Goal: Check status: Check status

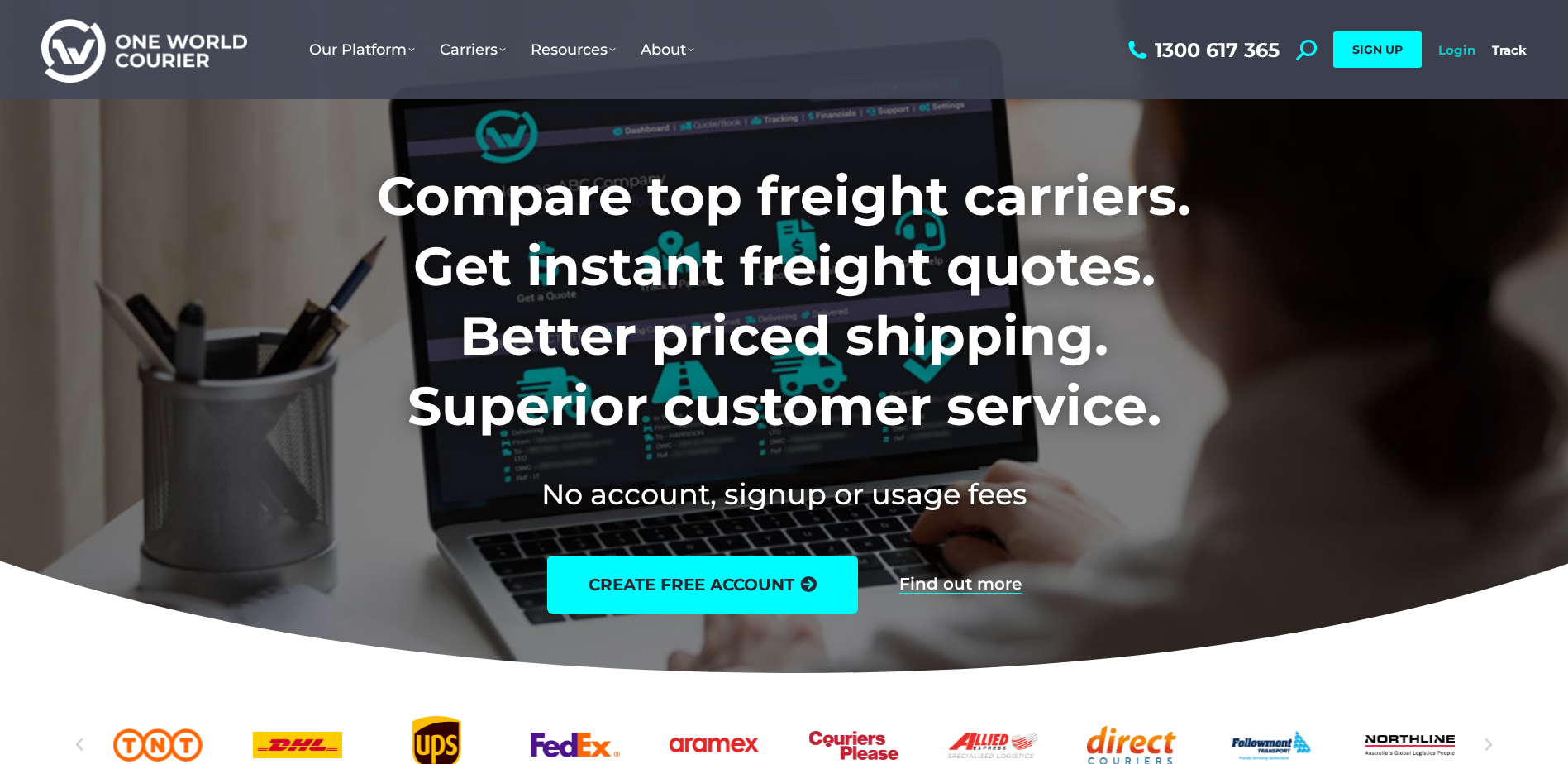
click at [1460, 46] on link "Login" at bounding box center [1456, 50] width 37 height 15
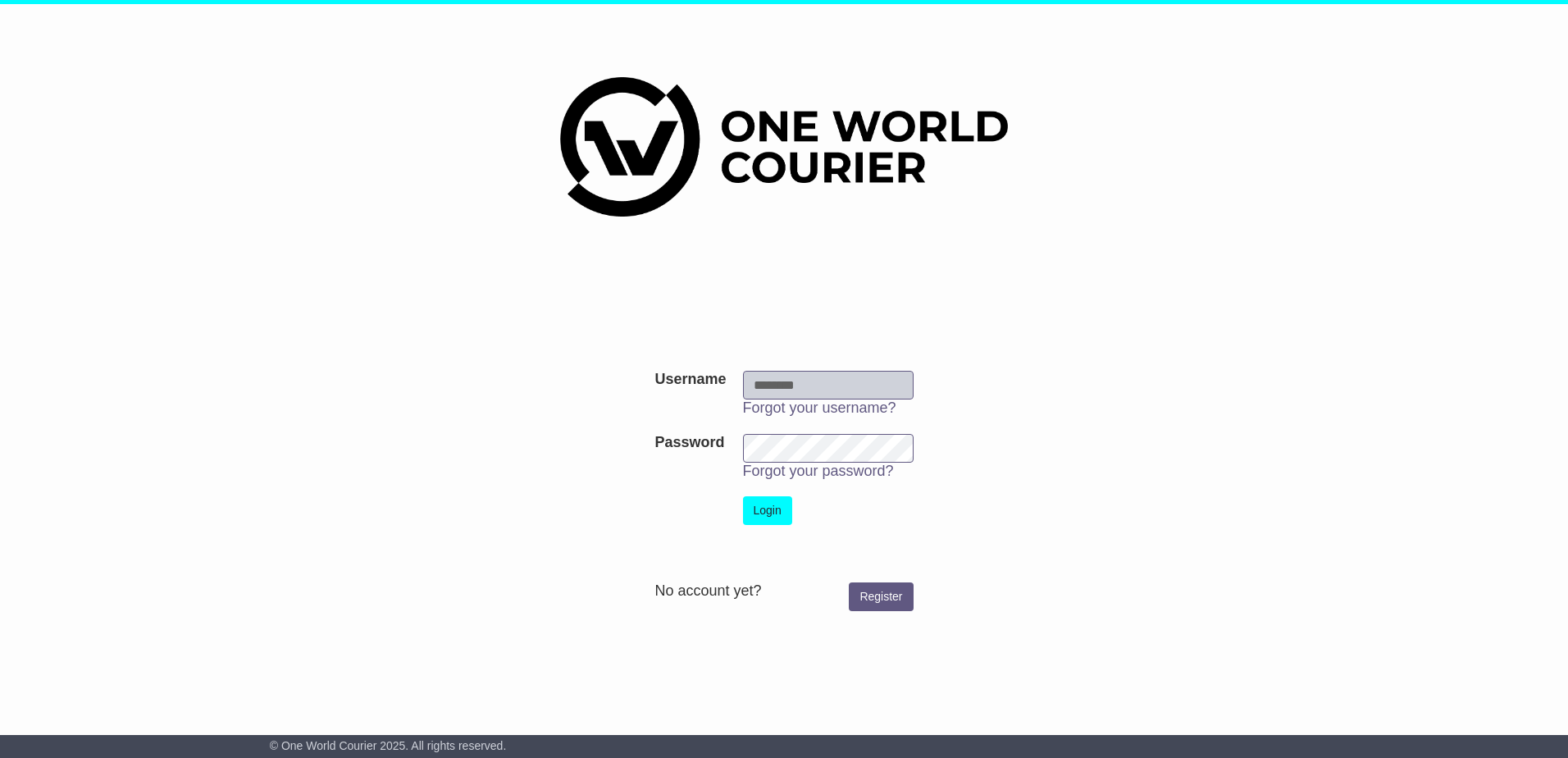
type input "**********"
click at [773, 514] on button "Login" at bounding box center [768, 511] width 49 height 29
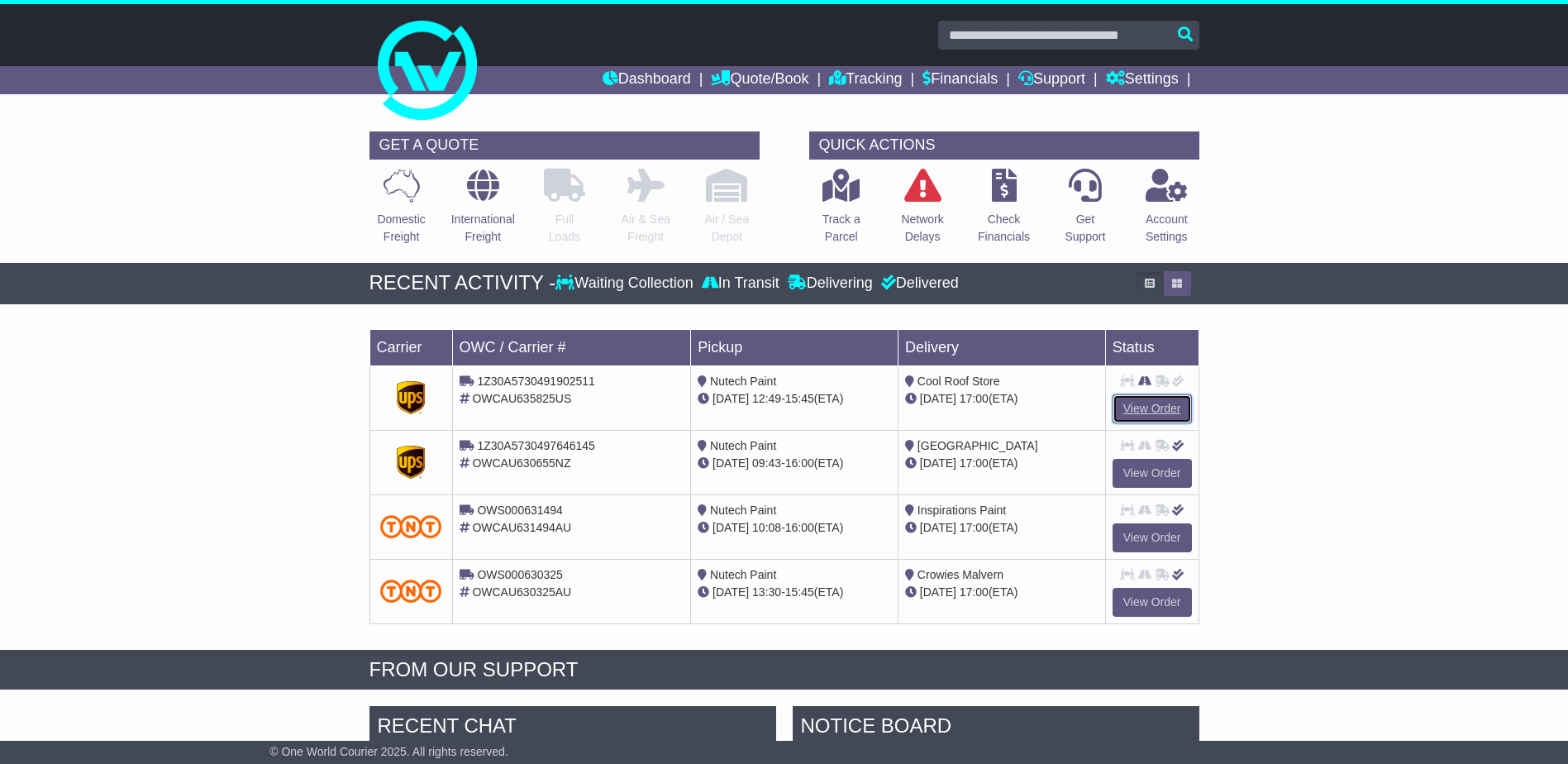
click at [1149, 409] on link "View Order" at bounding box center [1152, 409] width 79 height 29
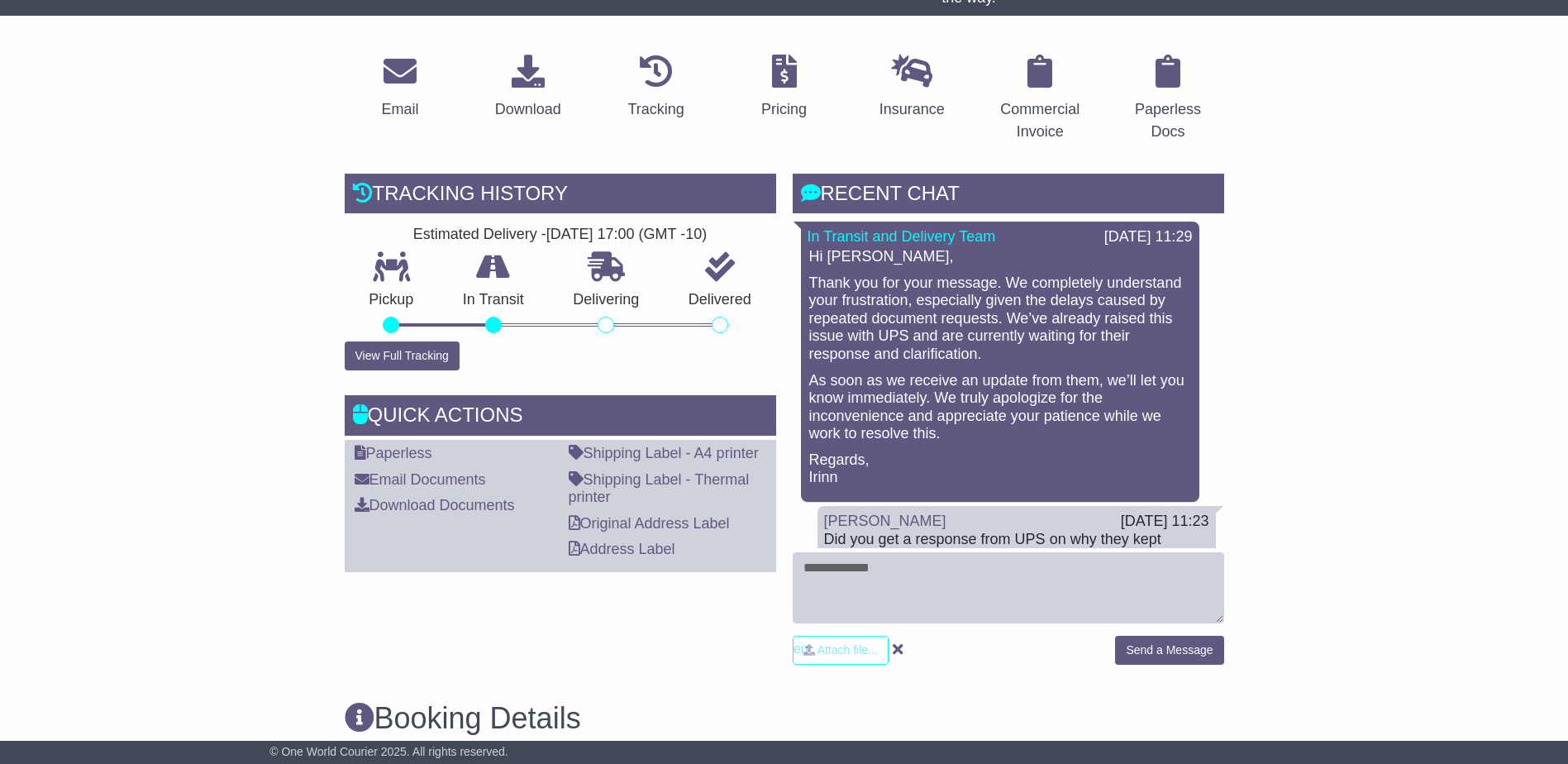
scroll to position [331, 0]
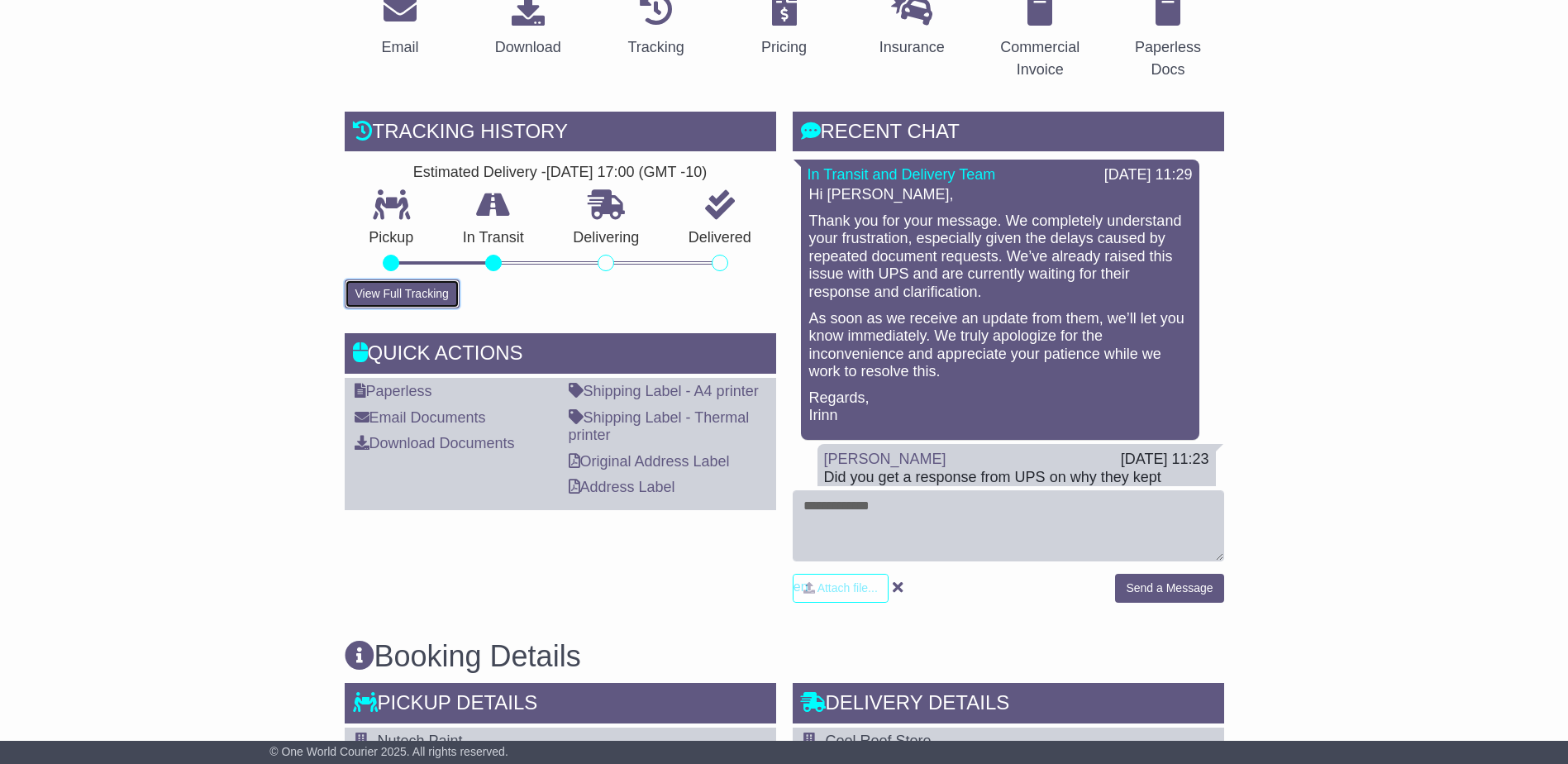
click at [415, 296] on button "View Full Tracking" at bounding box center [402, 294] width 115 height 29
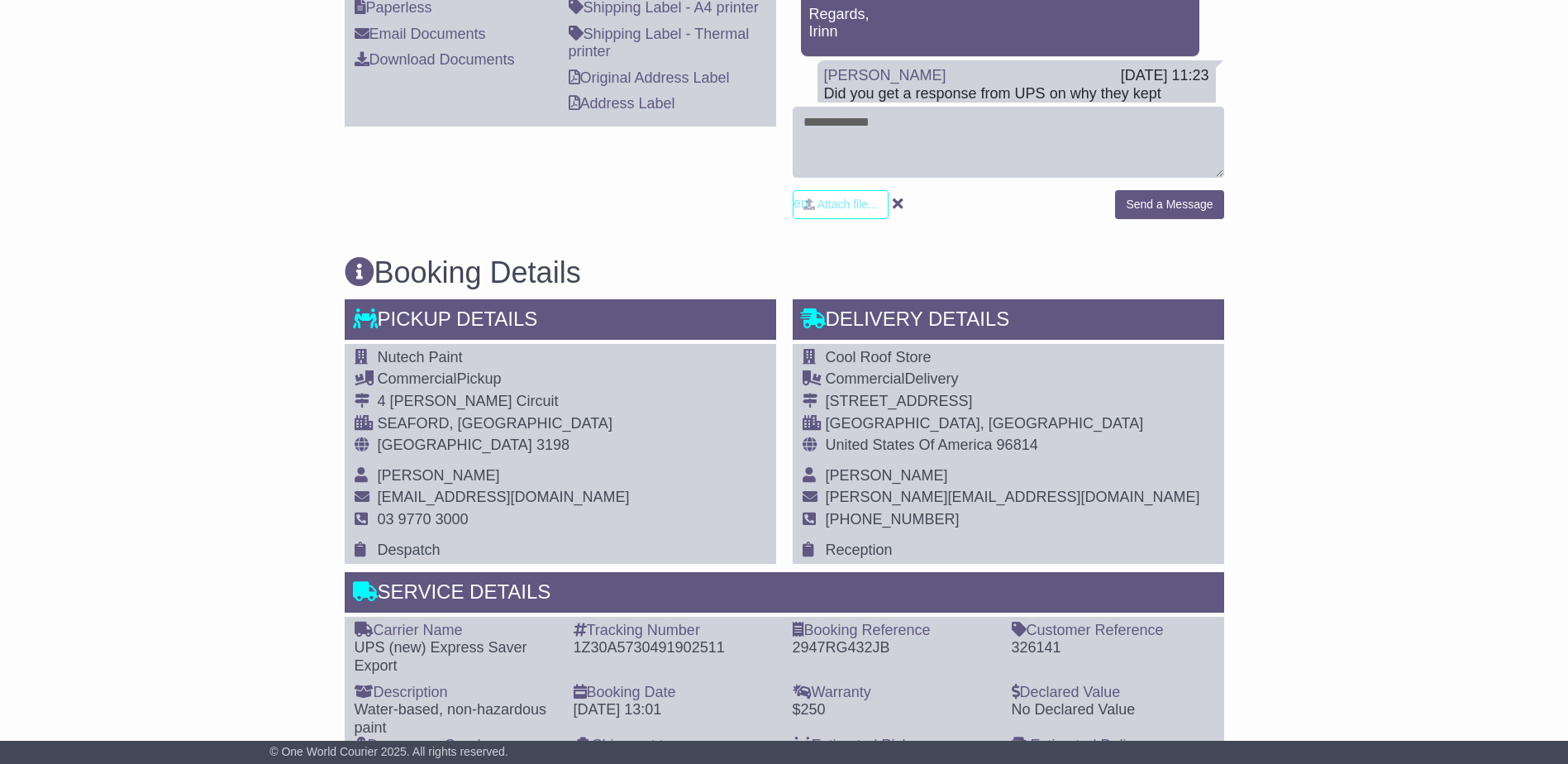
scroll to position [744, 0]
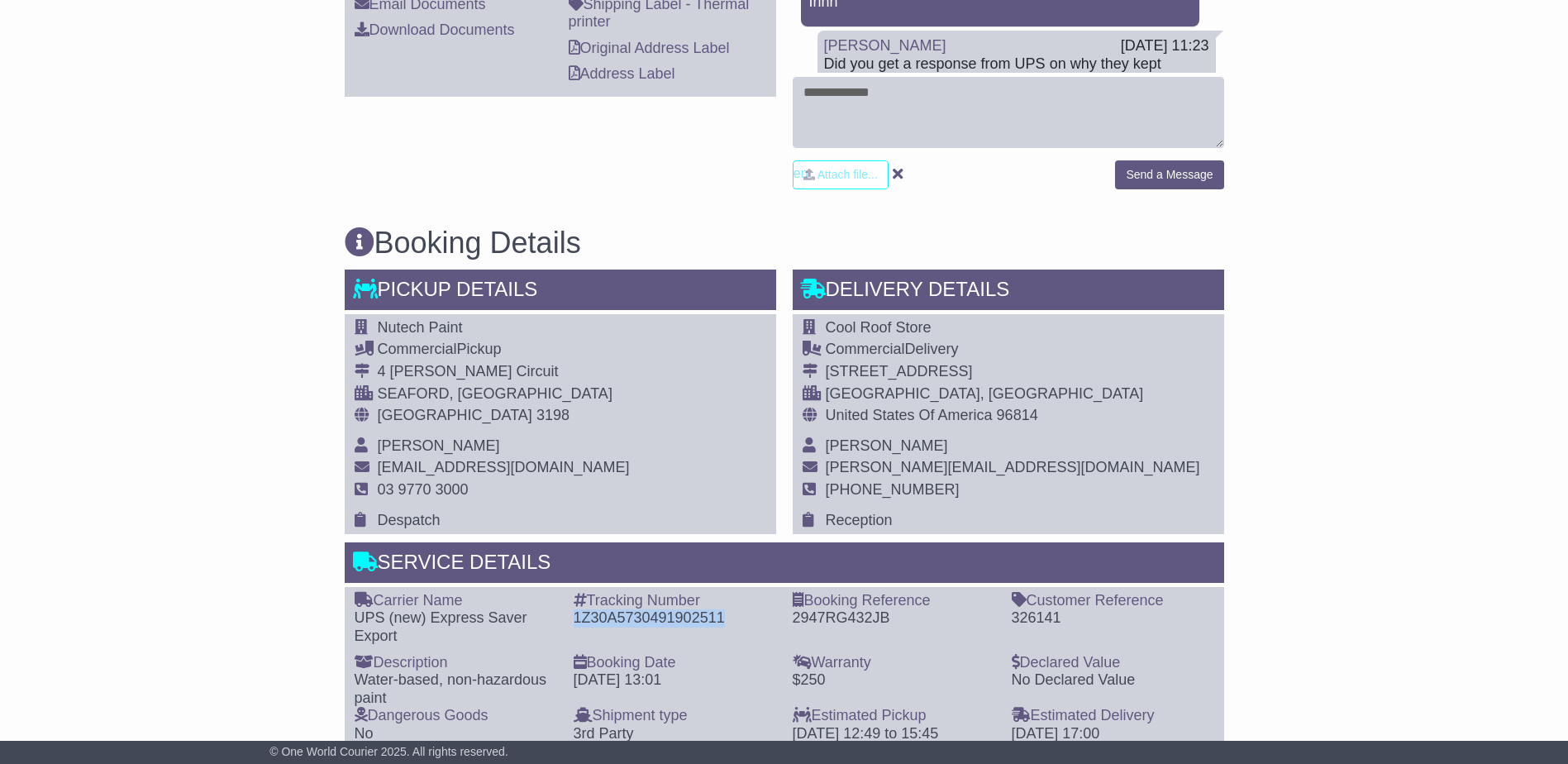
drag, startPoint x: 729, startPoint y: 618, endPoint x: 572, endPoint y: 616, distance: 157.0
click at [572, 616] on div "Tracking Number - 1Z30A5730491902511" at bounding box center [674, 619] width 219 height 54
drag, startPoint x: 572, startPoint y: 616, endPoint x: 620, endPoint y: 619, distance: 48.1
copy div "1Z30A5730491902511"
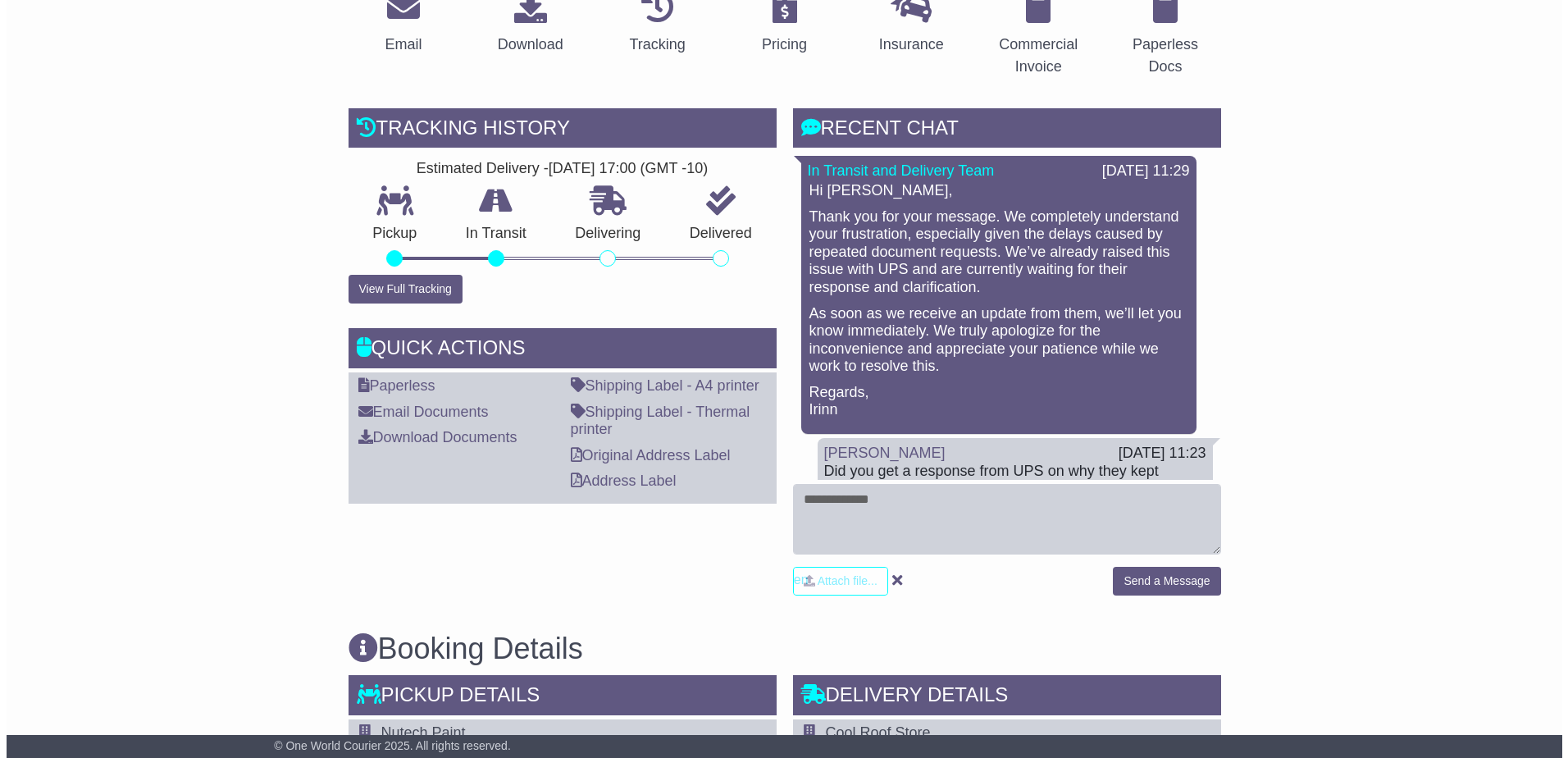
scroll to position [328, 0]
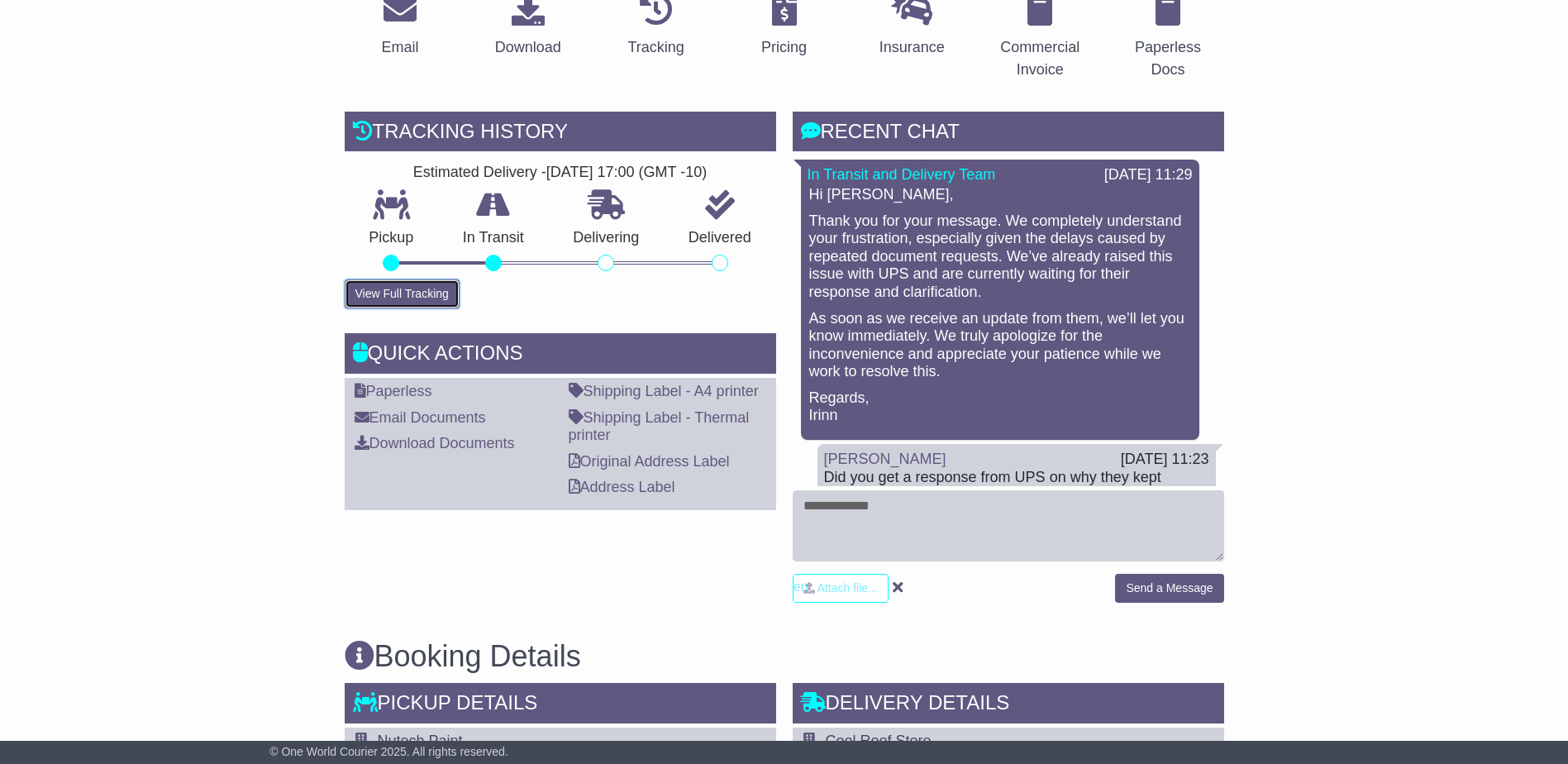
click at [399, 303] on button "View Full Tracking" at bounding box center [402, 294] width 115 height 29
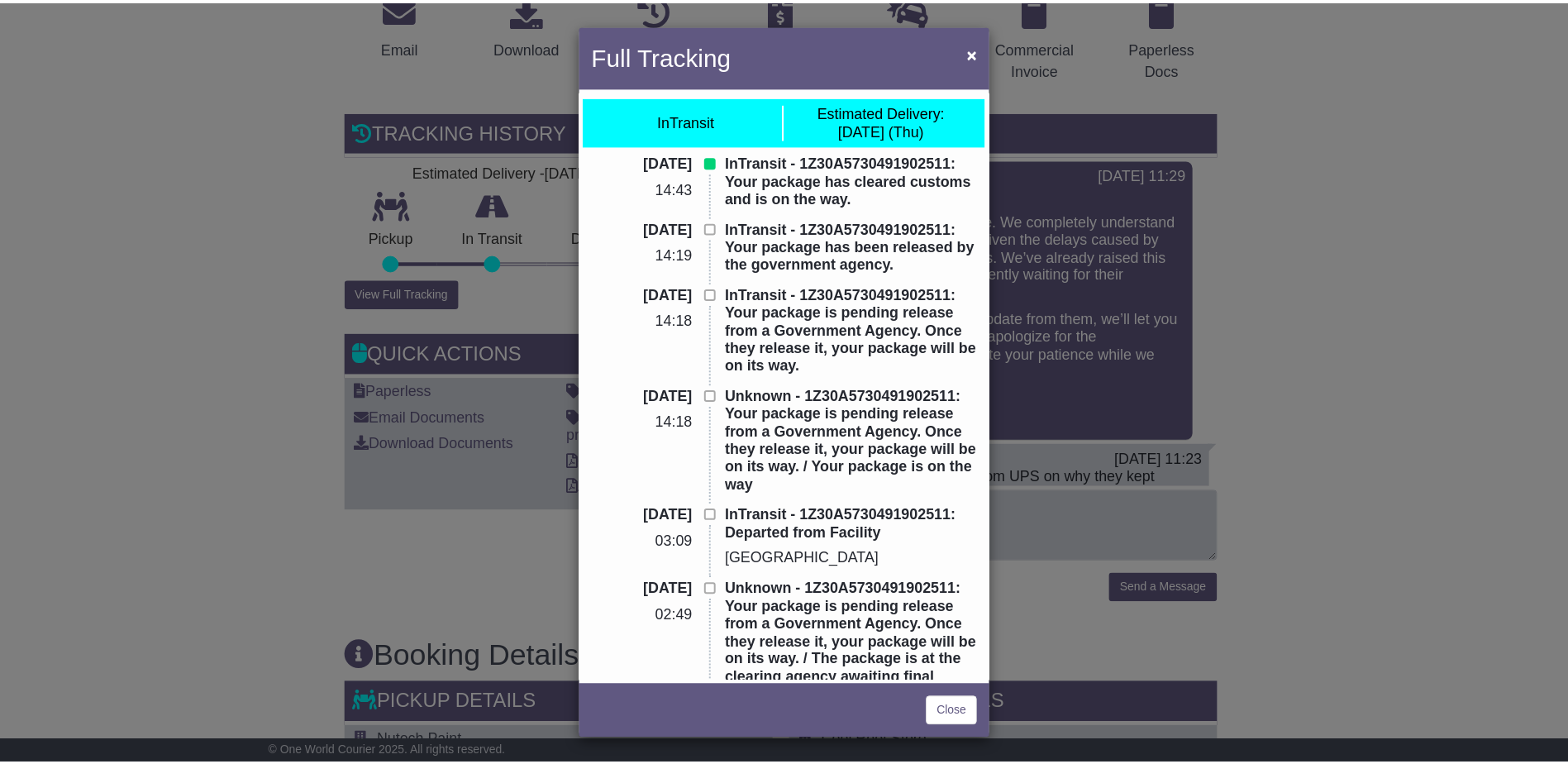
scroll to position [0, 0]
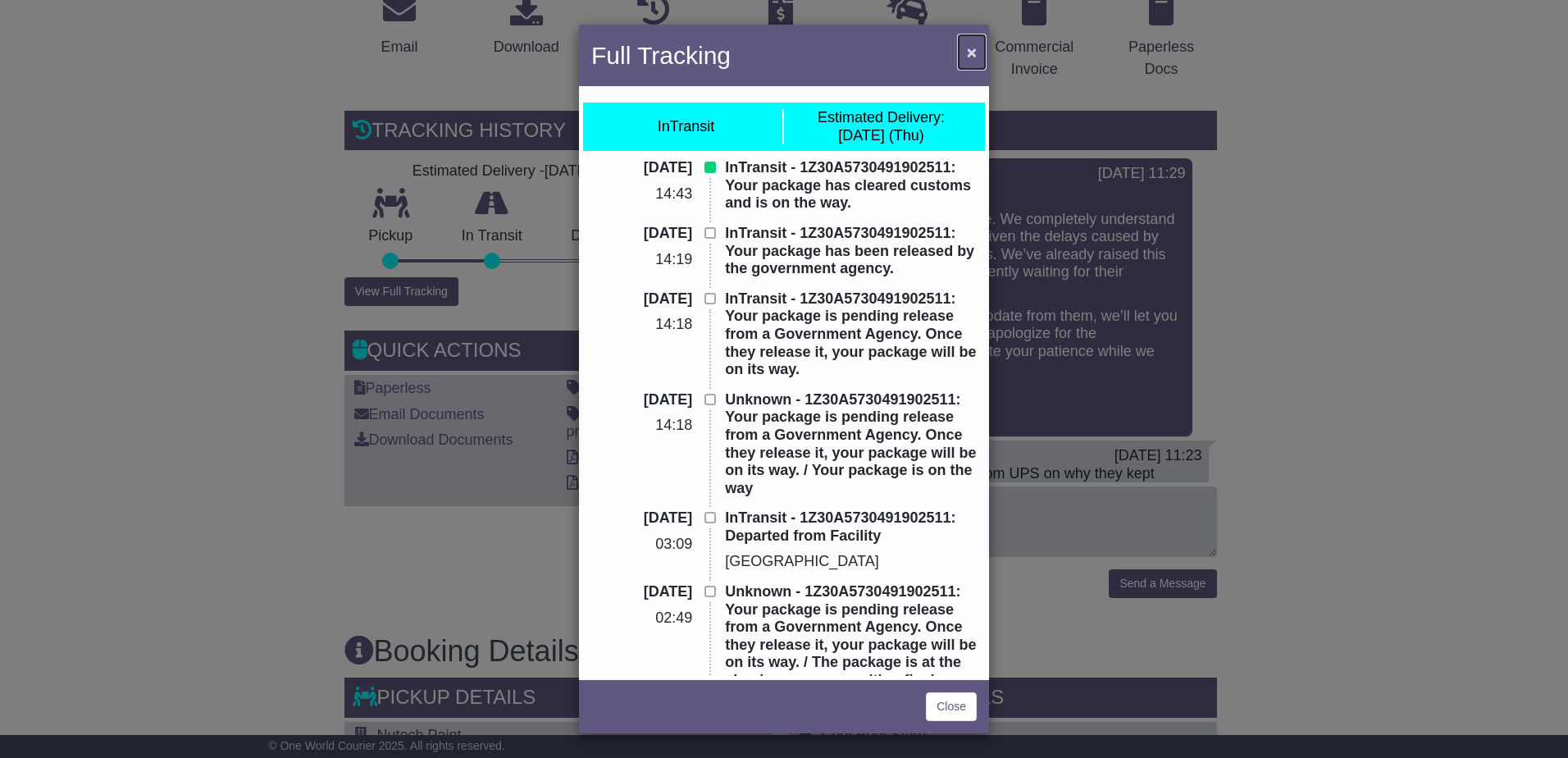
click at [974, 50] on span "×" at bounding box center [971, 52] width 10 height 19
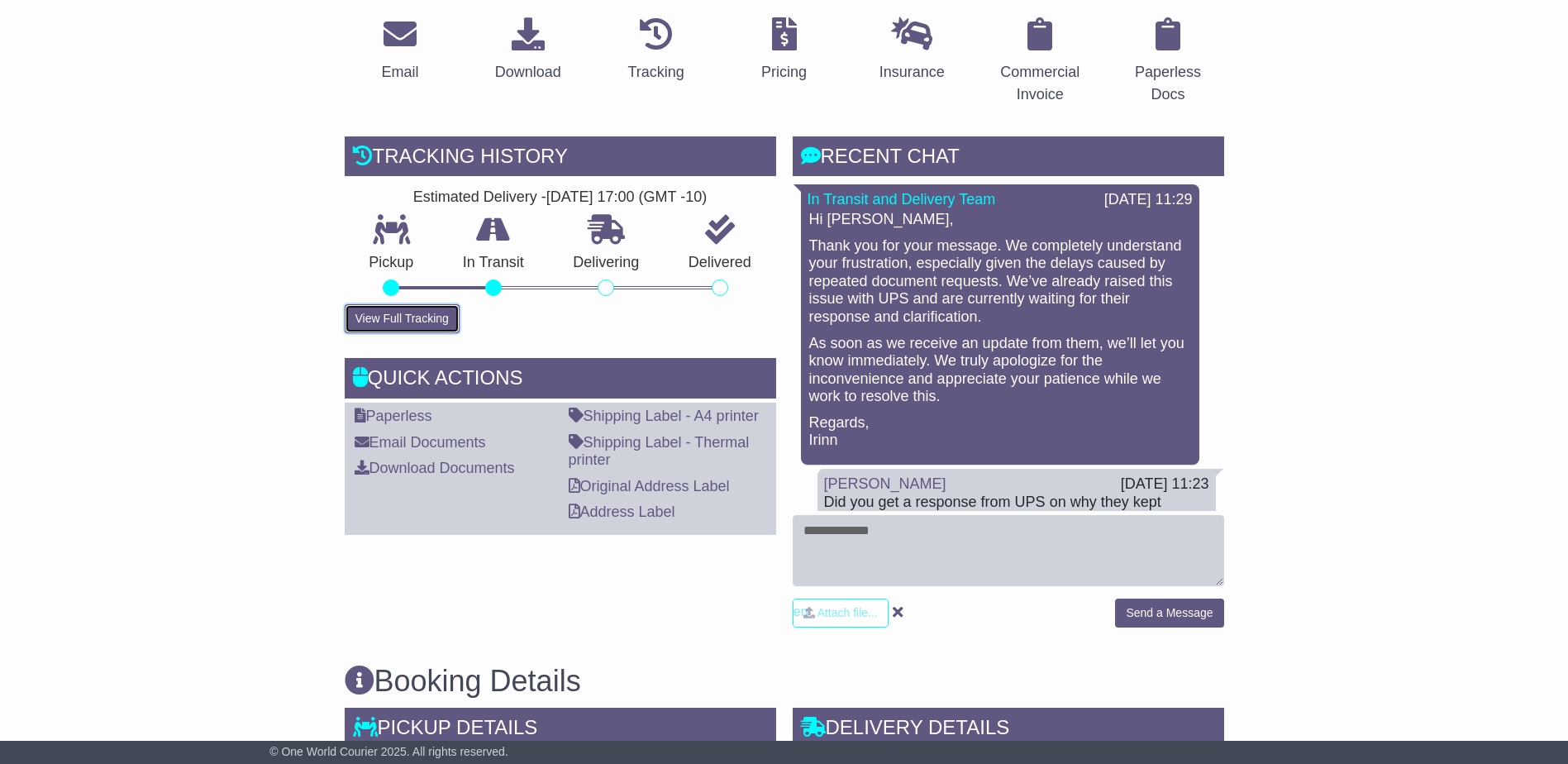
scroll to position [331, 0]
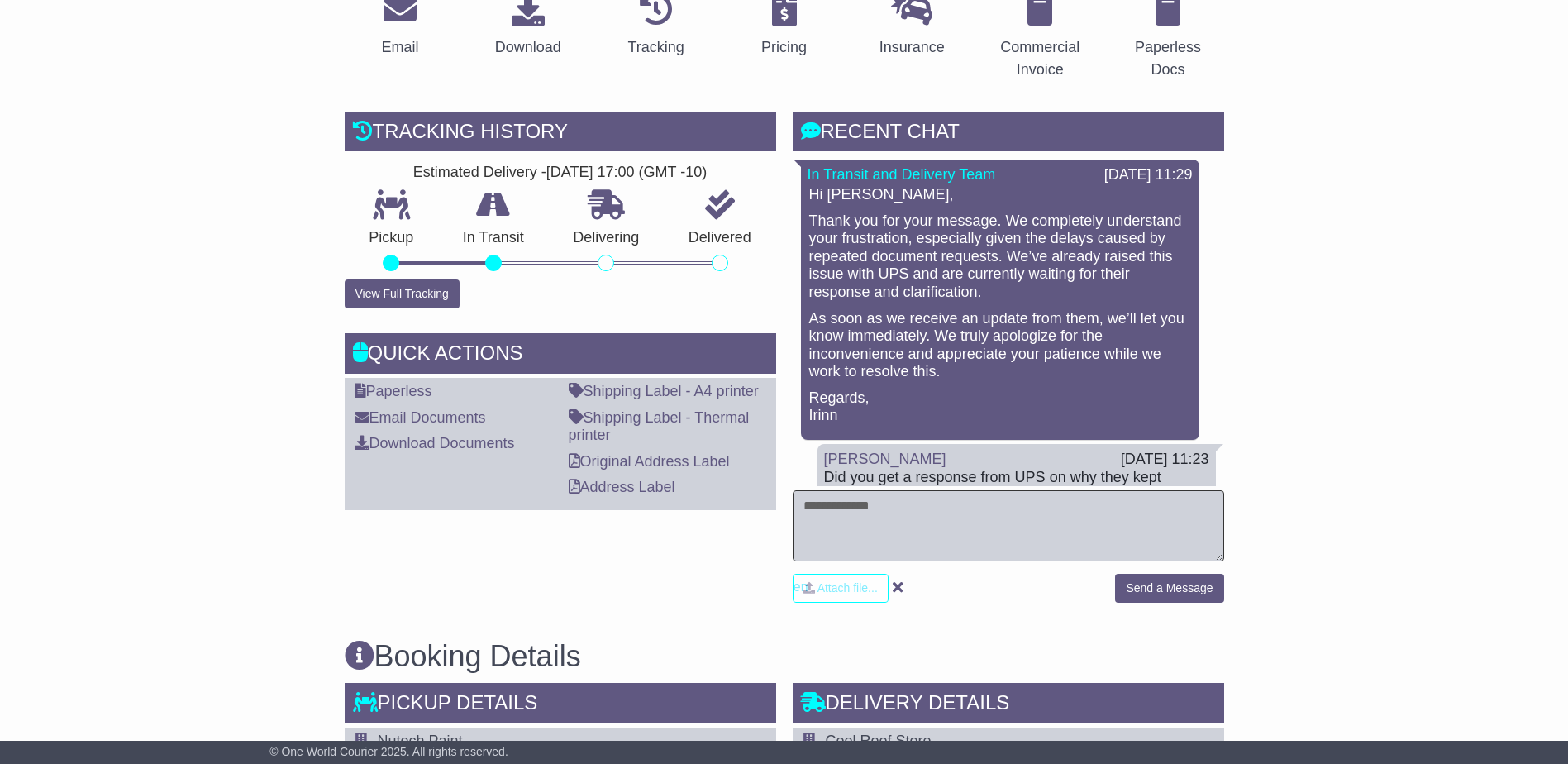
click at [1082, 523] on textarea at bounding box center [1009, 526] width 431 height 71
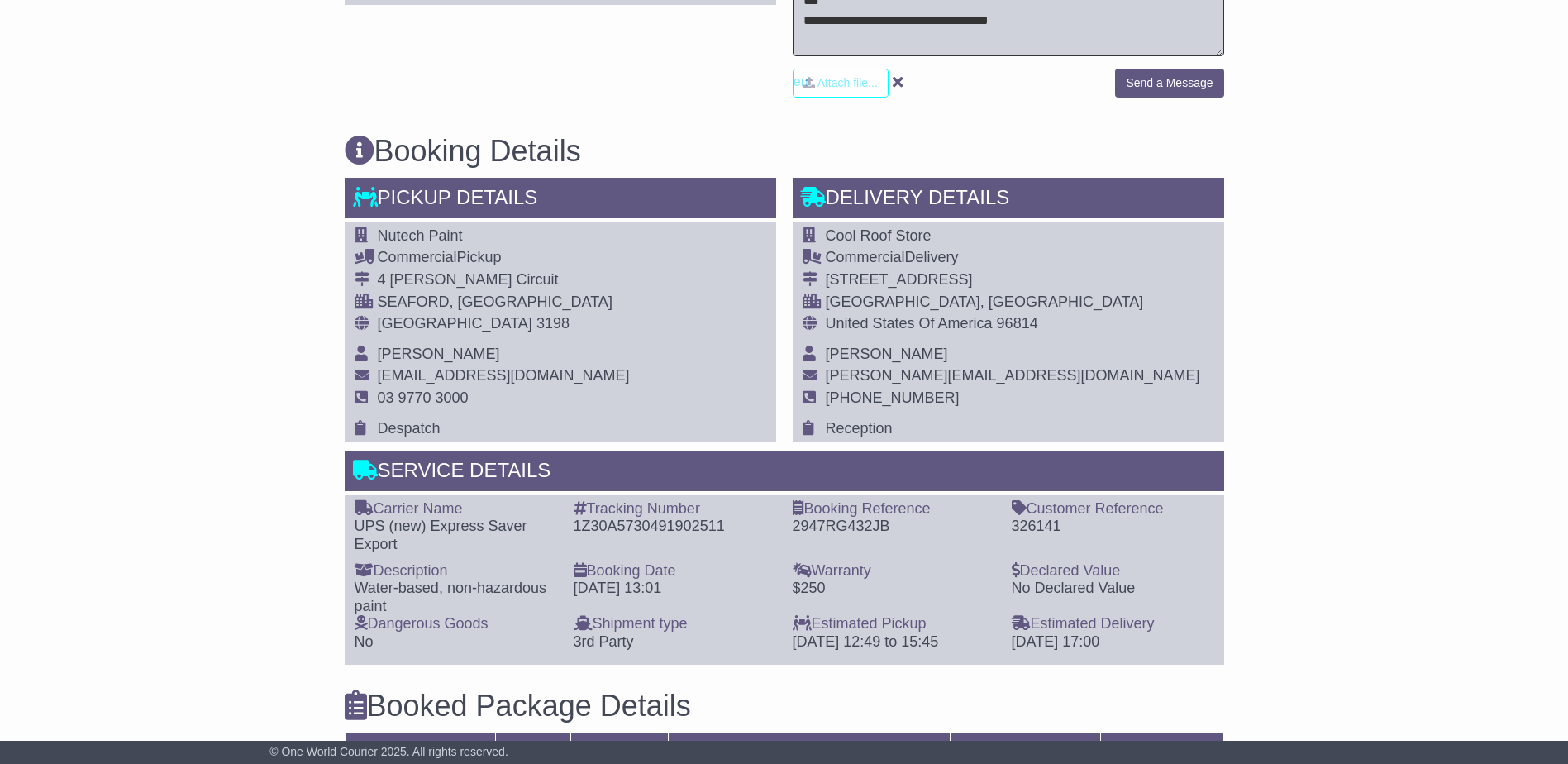
scroll to position [993, 0]
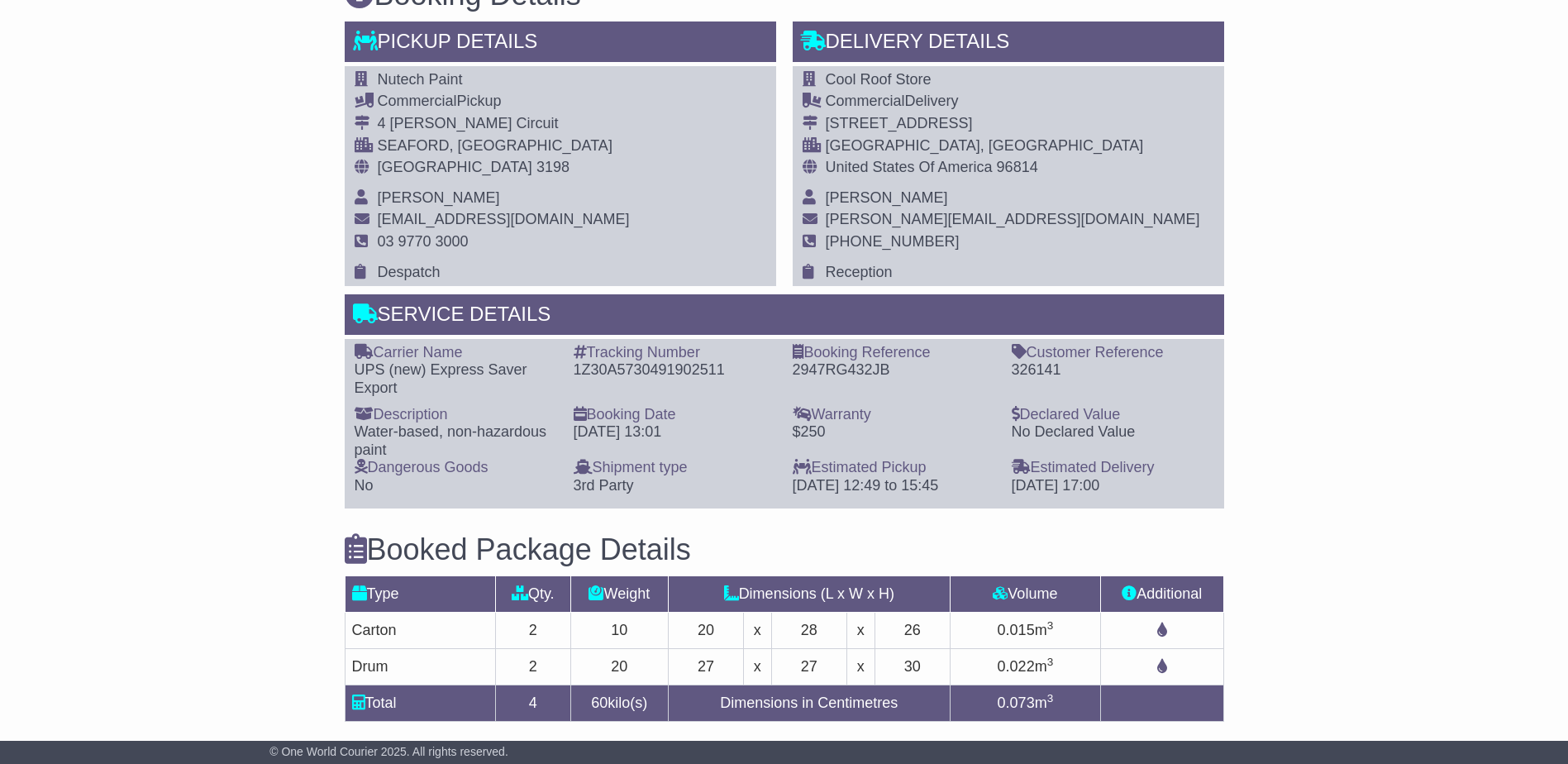
click at [672, 368] on div "1Z30A5730491902511" at bounding box center [675, 370] width 203 height 18
copy div "1Z30A5730491902511"
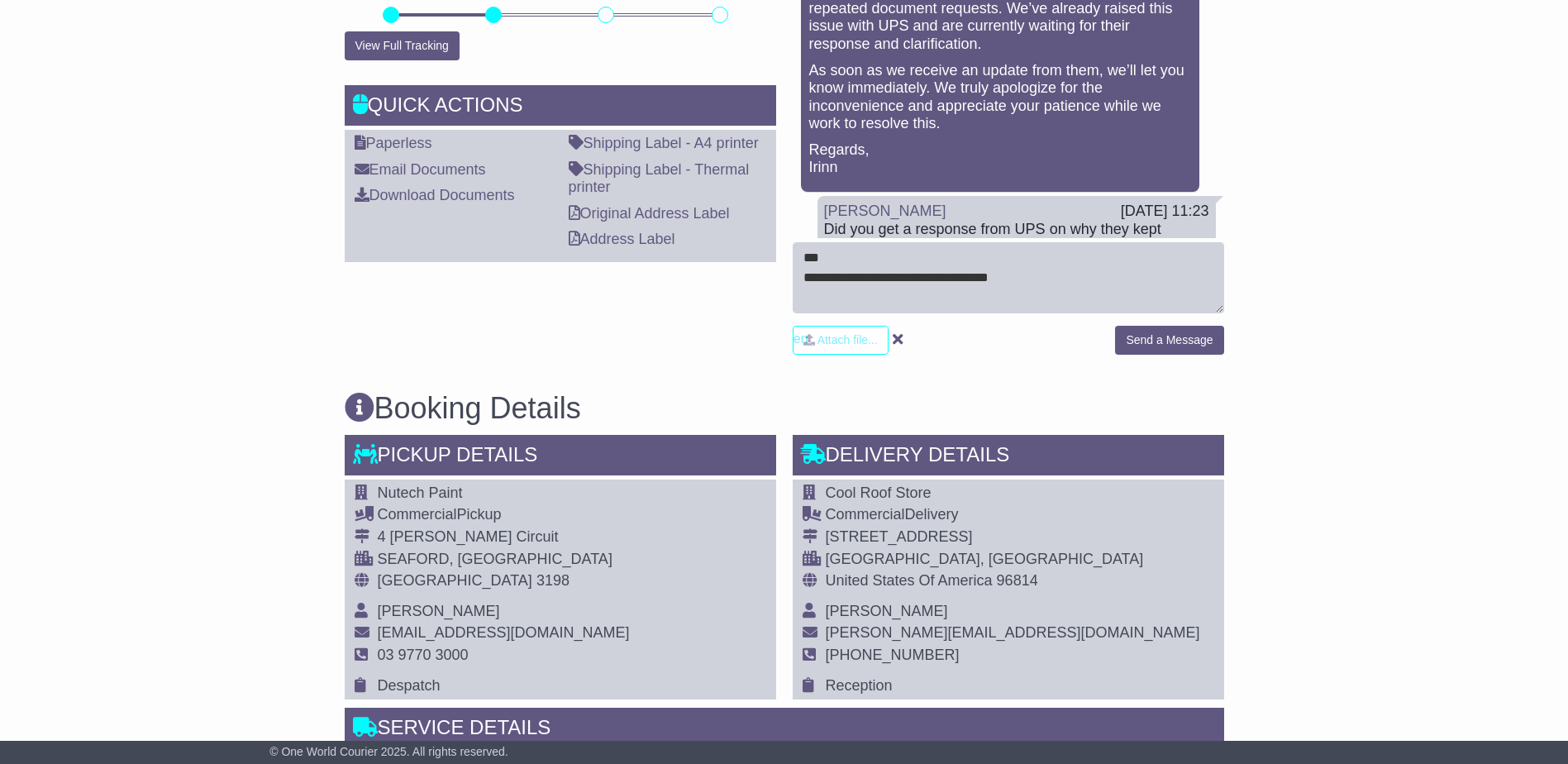
scroll to position [562, 0]
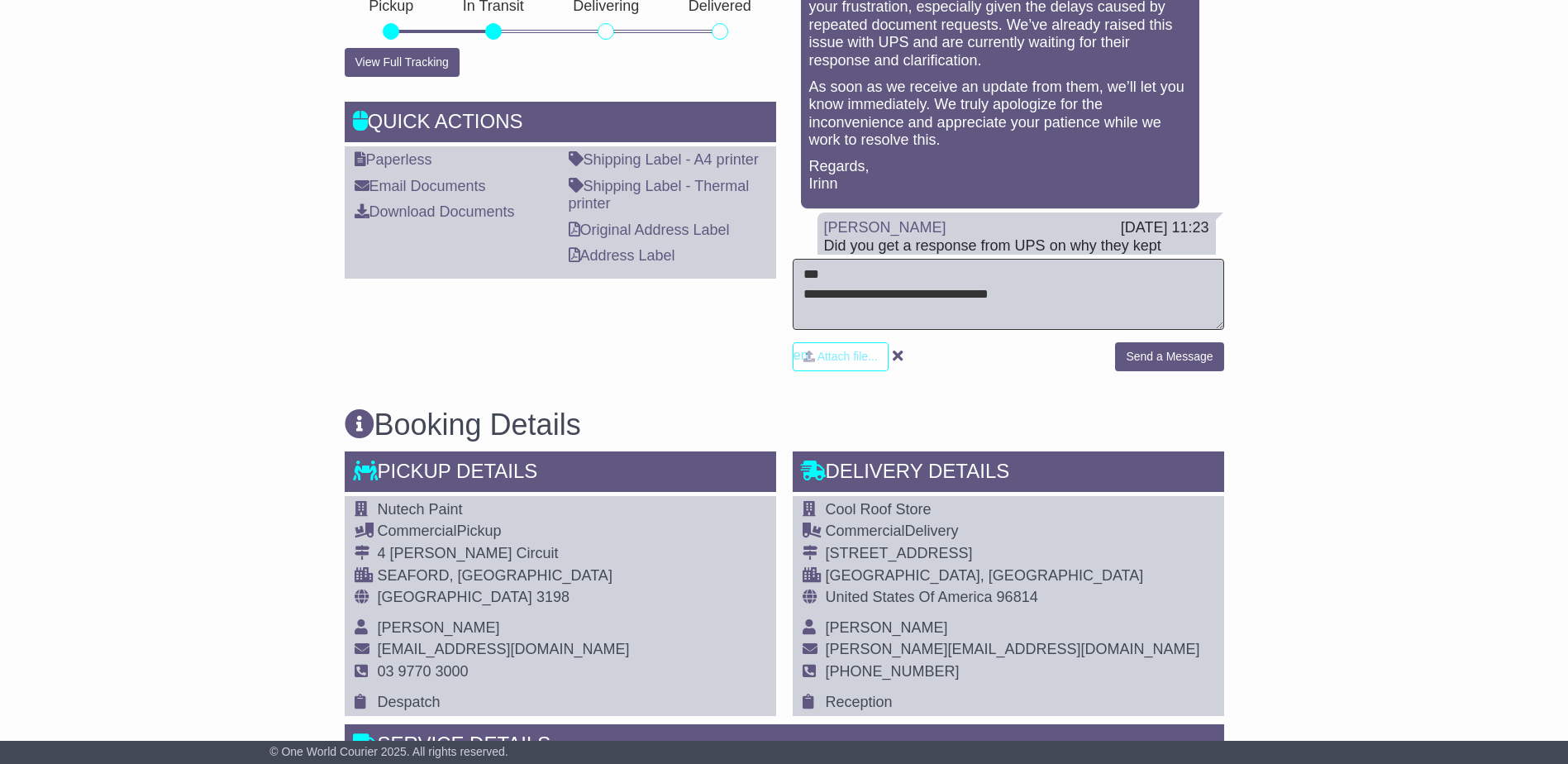
click at [1093, 298] on textarea "**********" at bounding box center [1009, 294] width 431 height 71
paste textarea "**********"
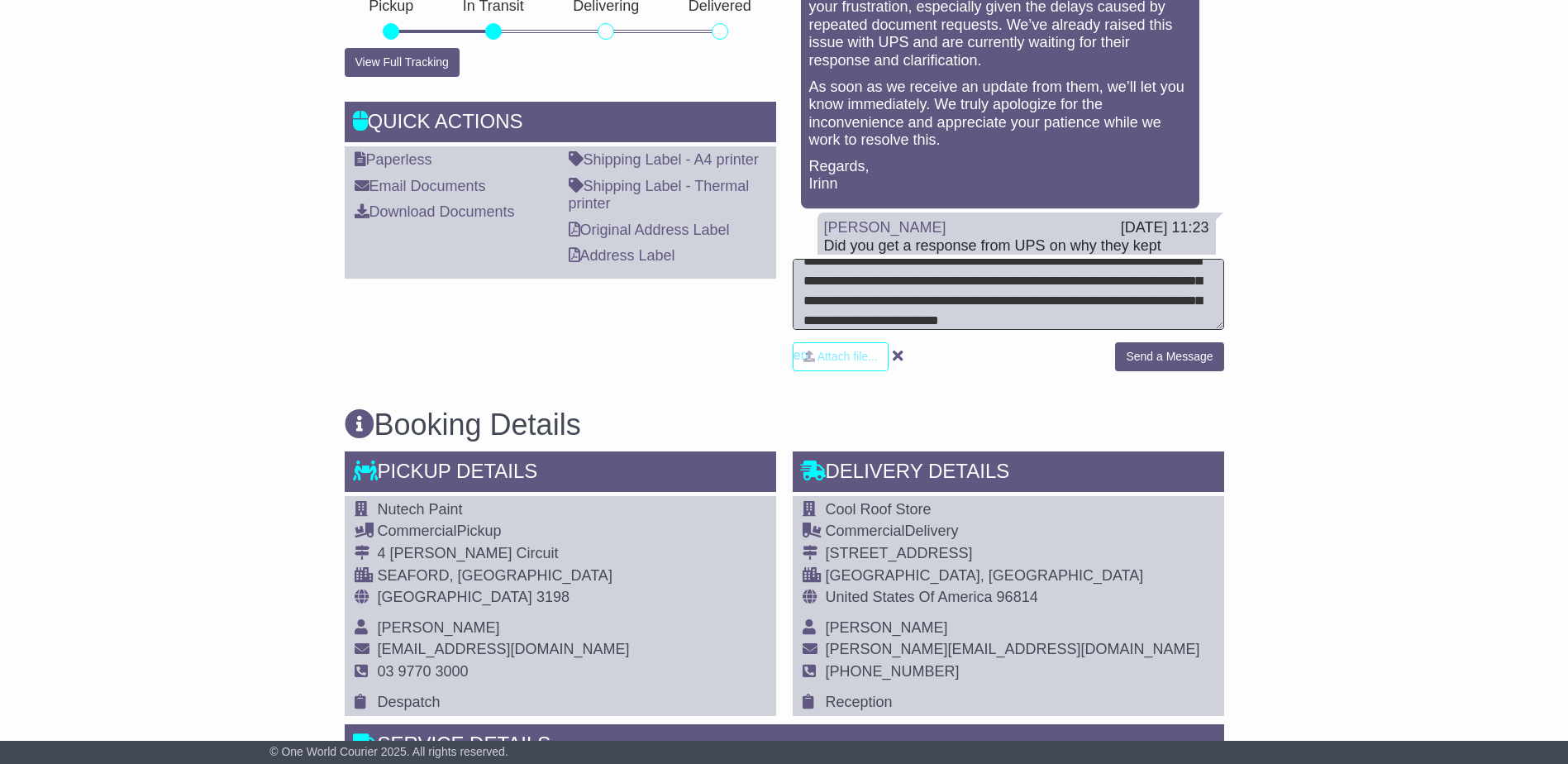
scroll to position [53, 0]
type textarea "**********"
click at [1156, 345] on button "Send a Message" at bounding box center [1169, 357] width 108 height 29
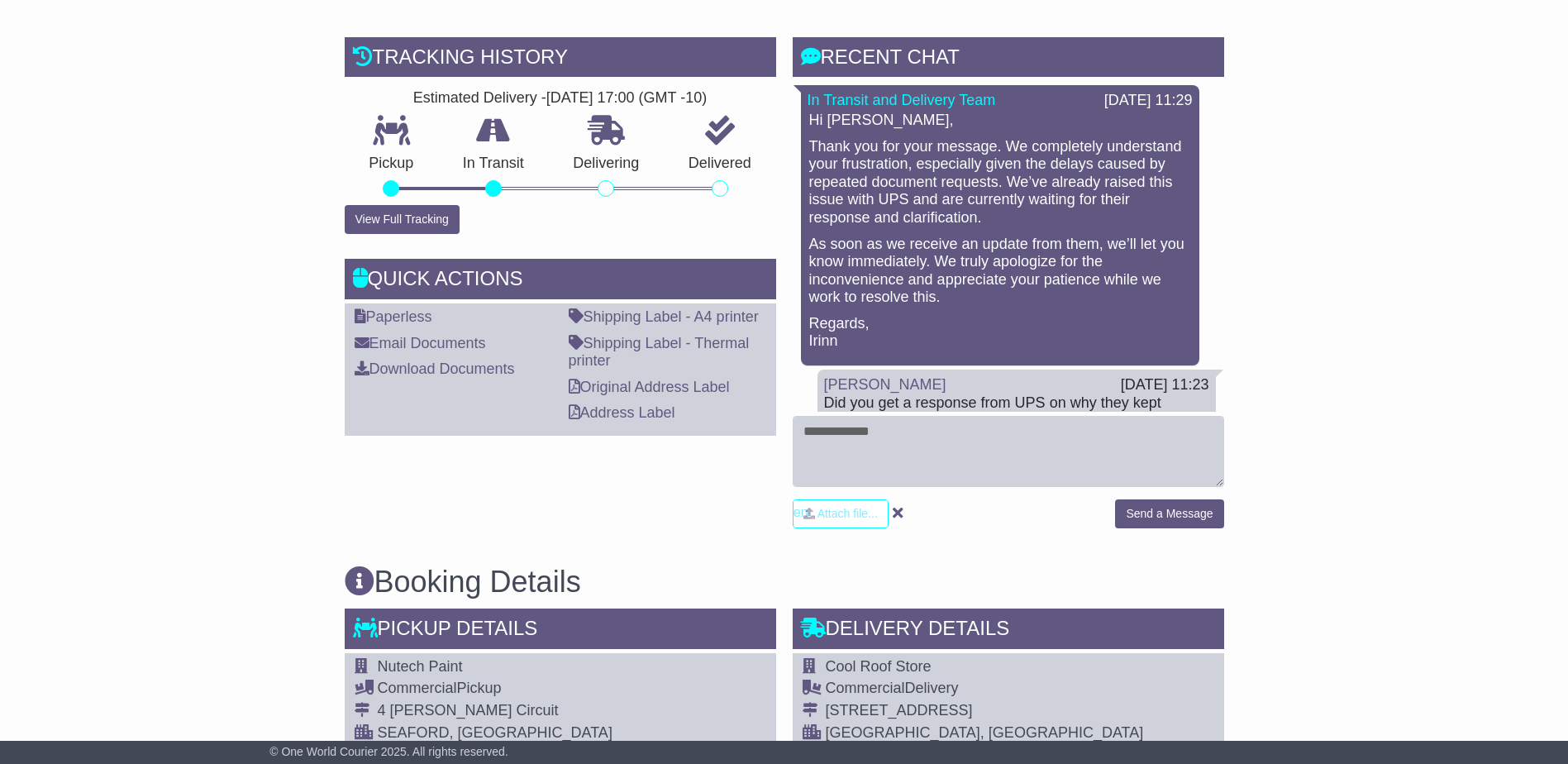
scroll to position [413, 0]
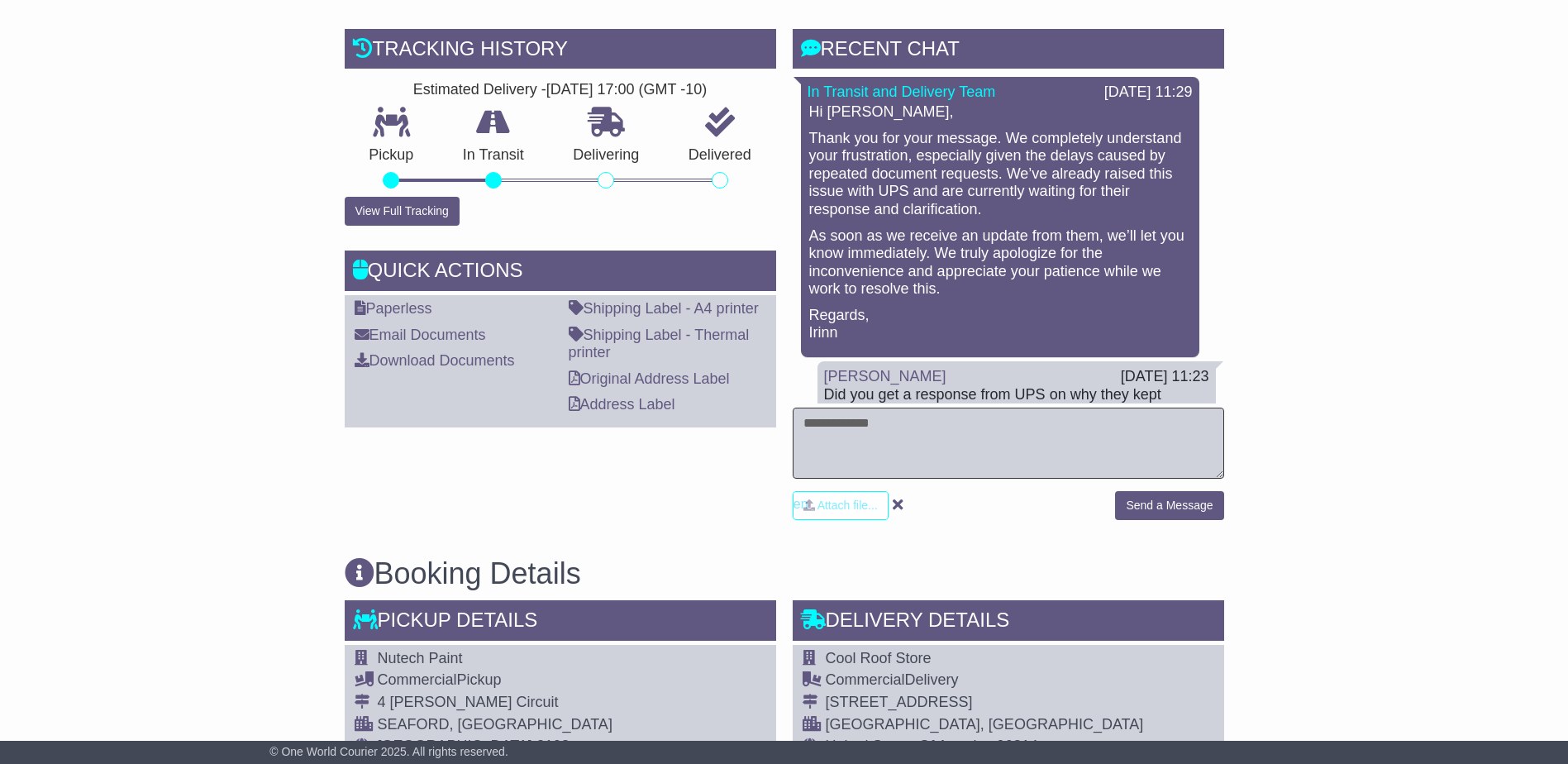
click at [936, 449] on textarea at bounding box center [1009, 443] width 431 height 71
paste textarea "**********"
drag, startPoint x: 1205, startPoint y: 470, endPoint x: 715, endPoint y: 380, distance: 498.2
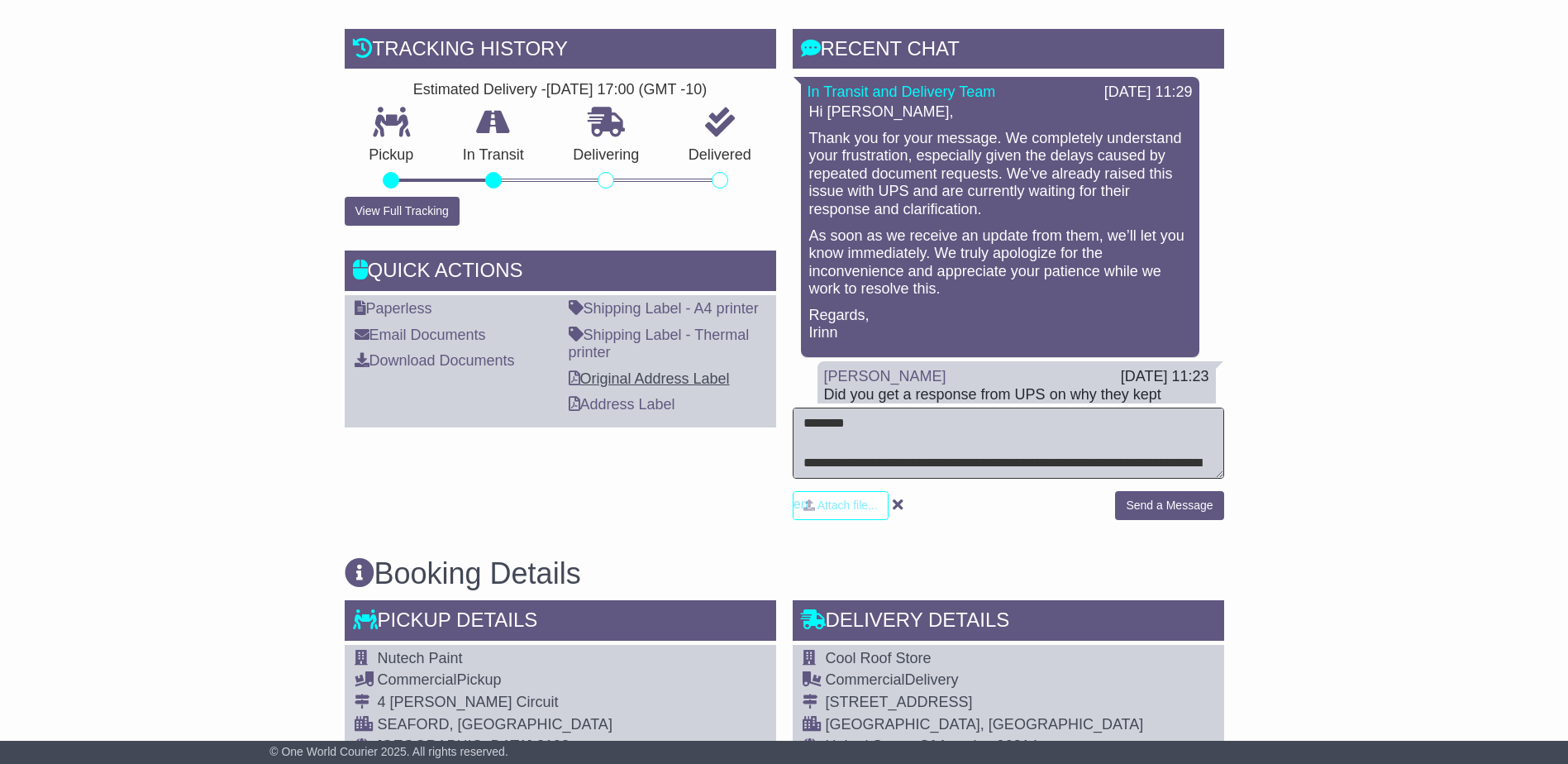
type textarea "**********"
click at [1162, 506] on button "Send a Message" at bounding box center [1169, 506] width 108 height 29
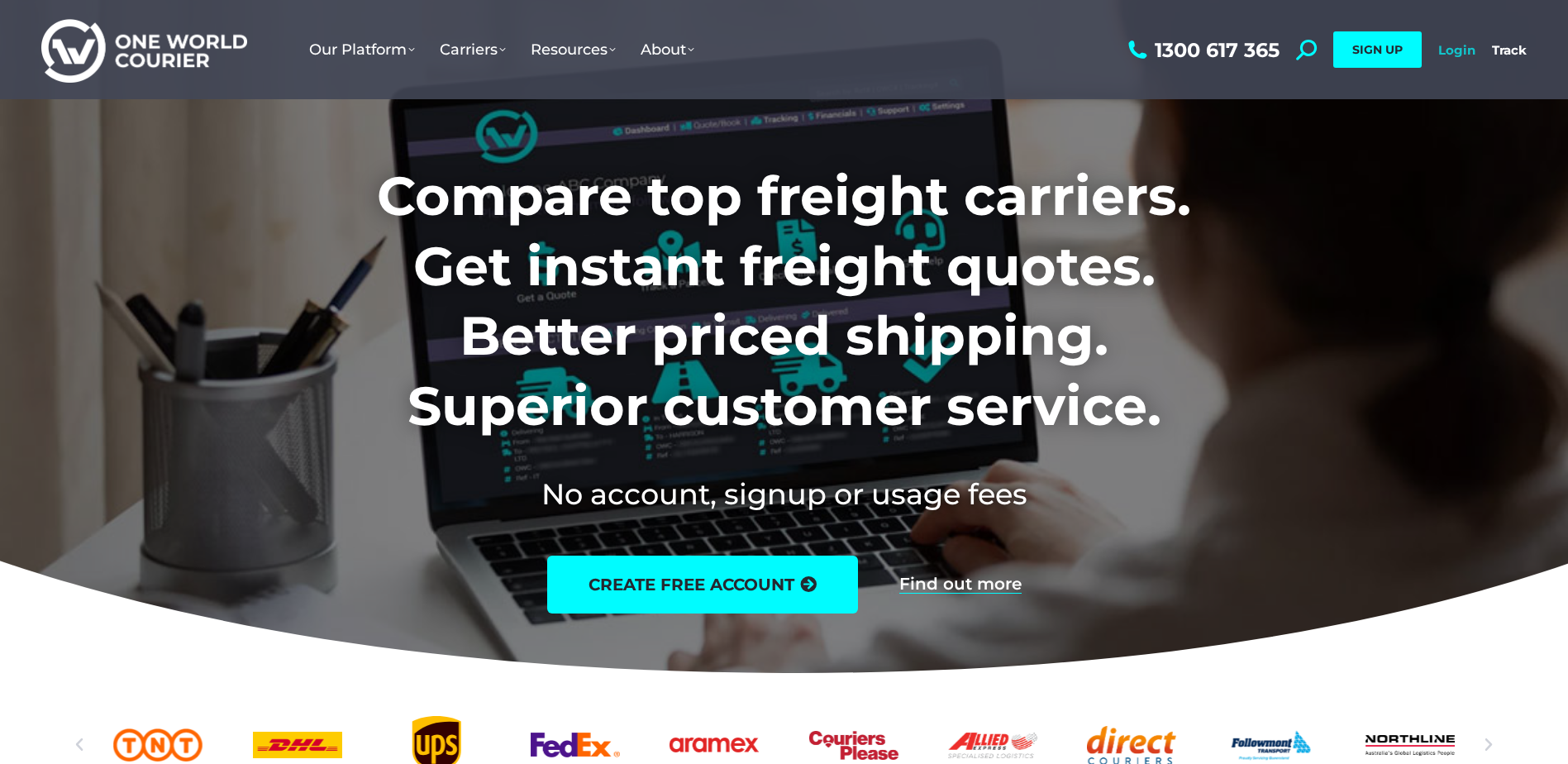
click at [1459, 47] on link "Login" at bounding box center [1456, 50] width 37 height 15
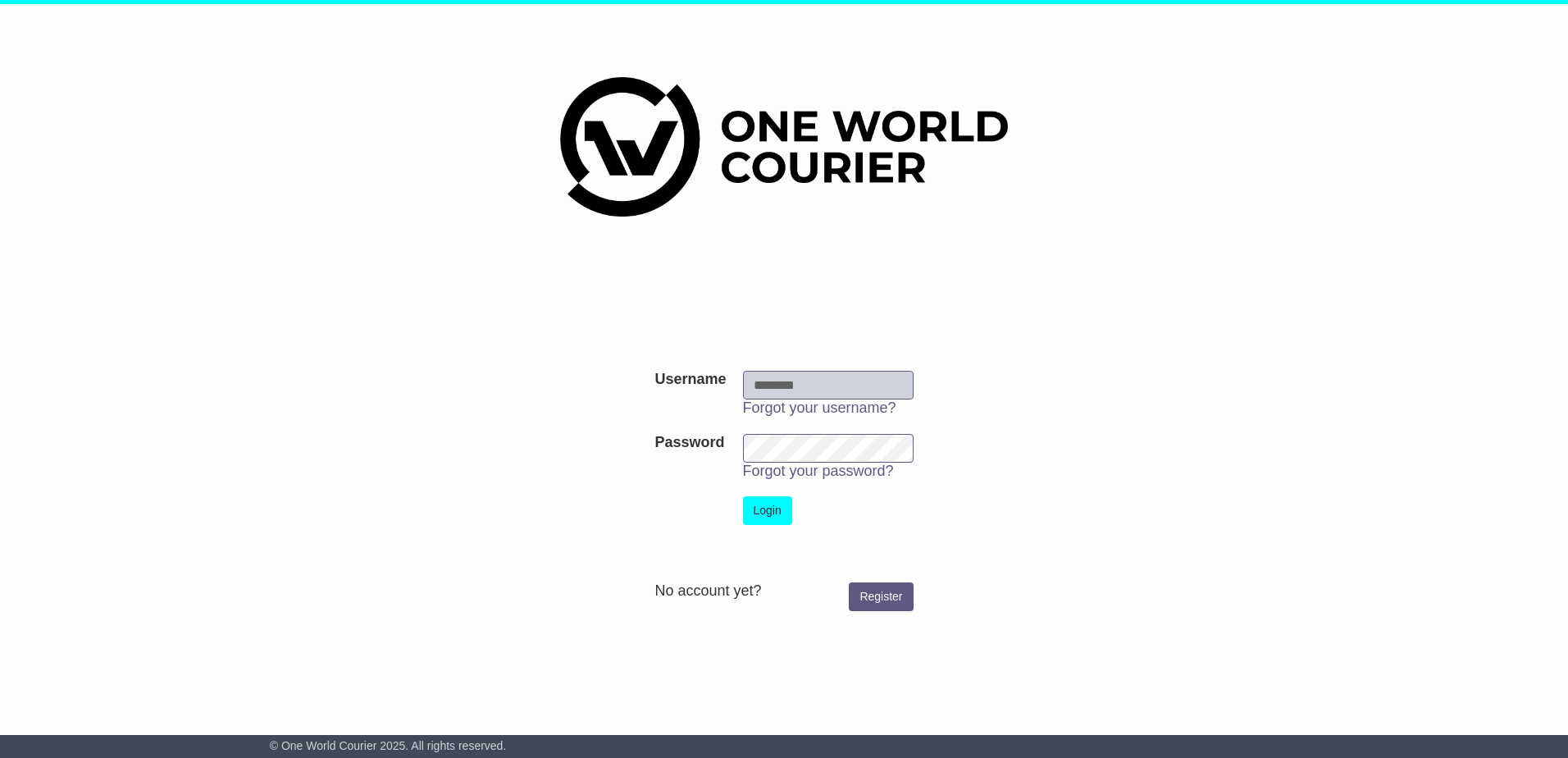
type input "**********"
click at [766, 510] on button "Login" at bounding box center [768, 511] width 49 height 29
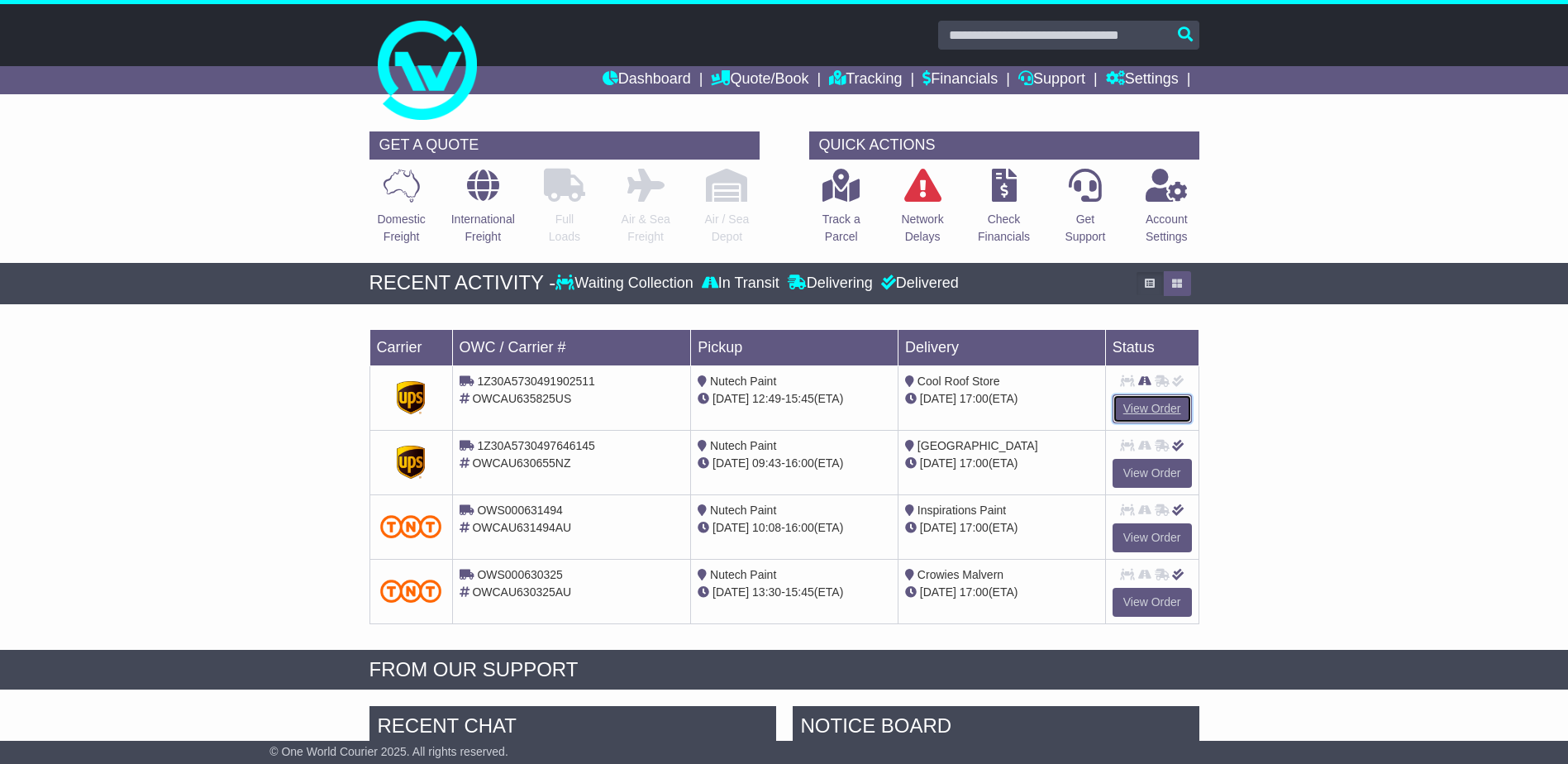
click at [1174, 405] on link "View Order" at bounding box center [1152, 409] width 79 height 29
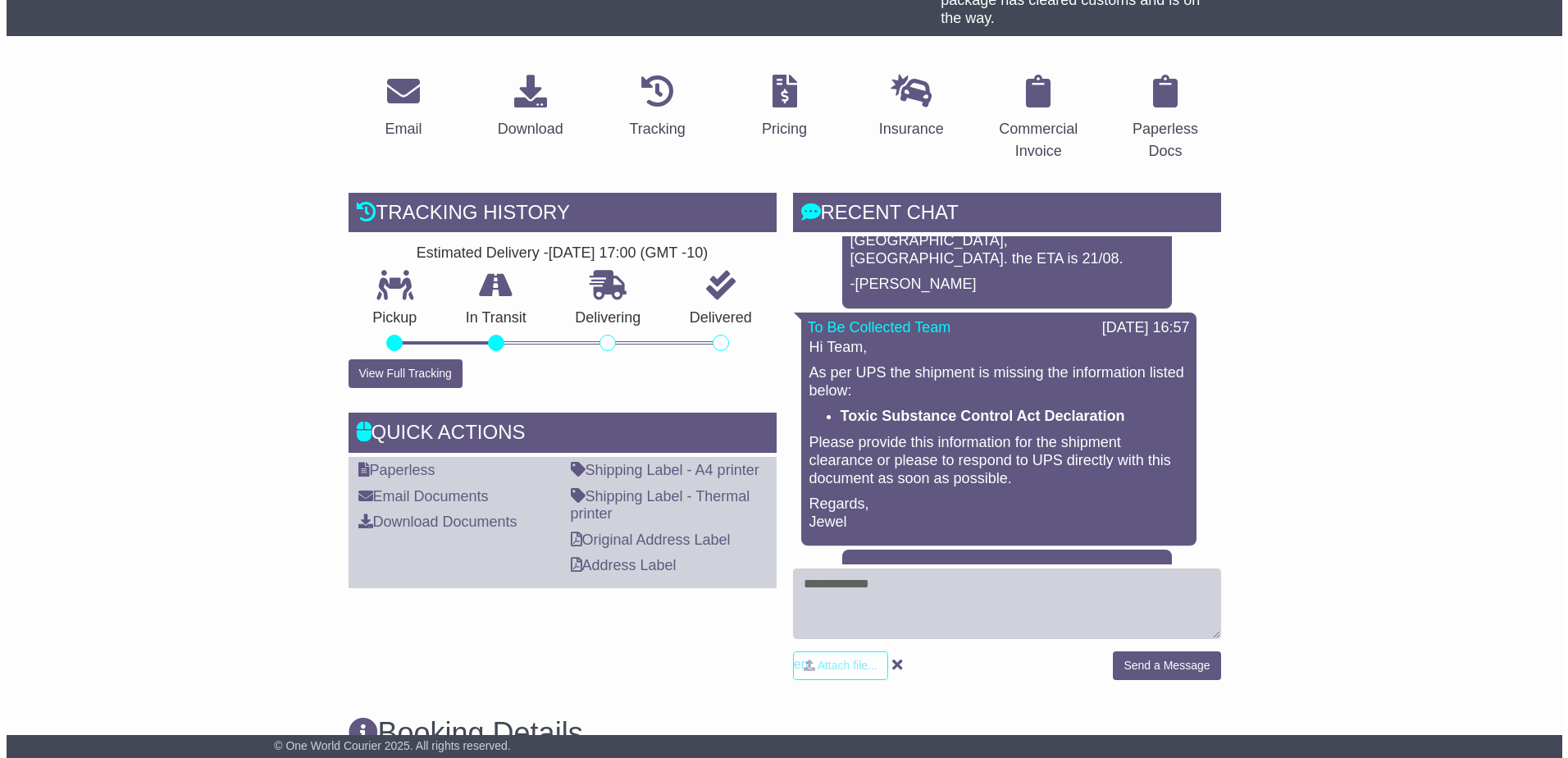
scroll to position [1969, 0]
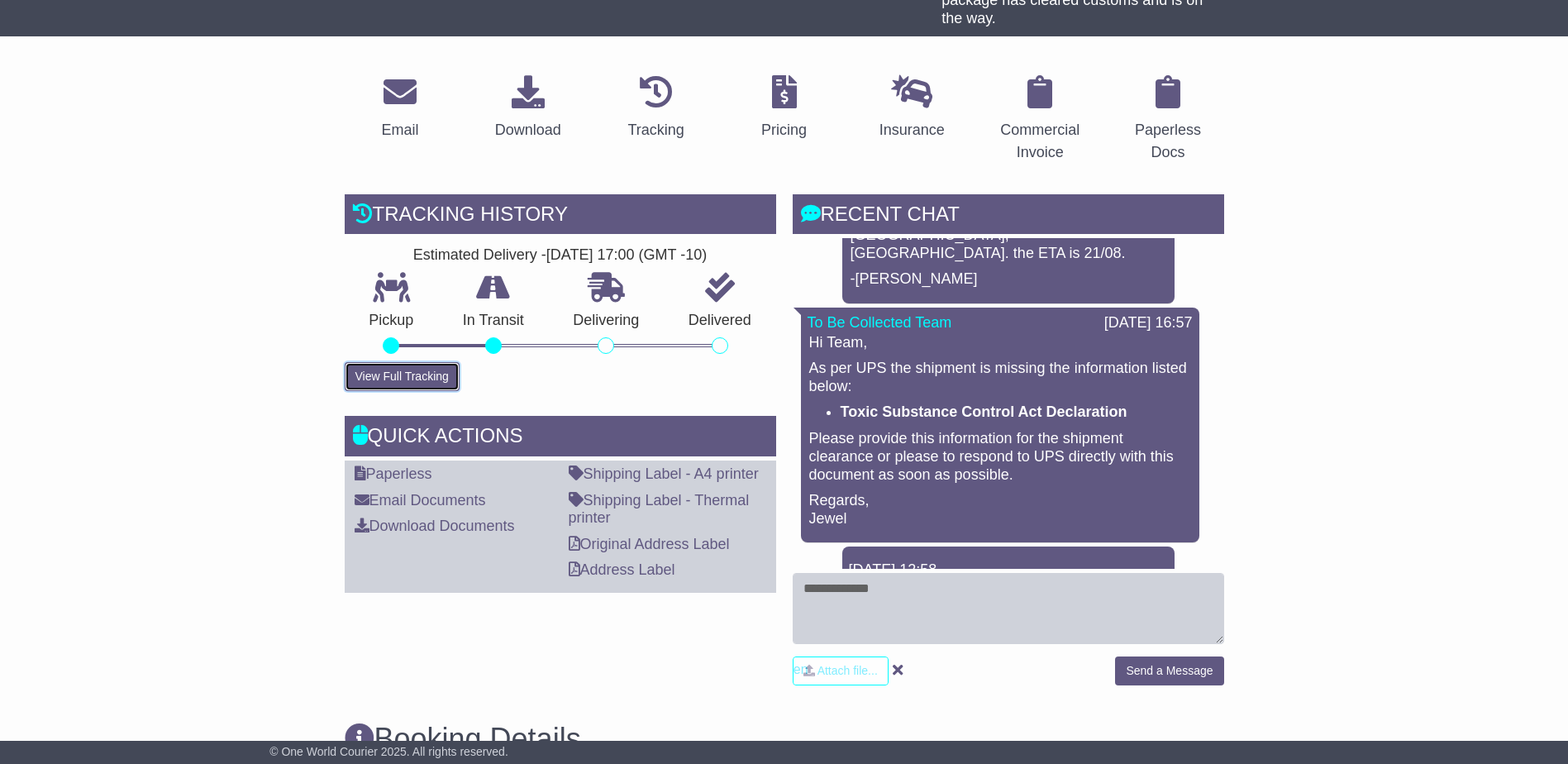
click at [403, 381] on button "View Full Tracking" at bounding box center [402, 376] width 115 height 29
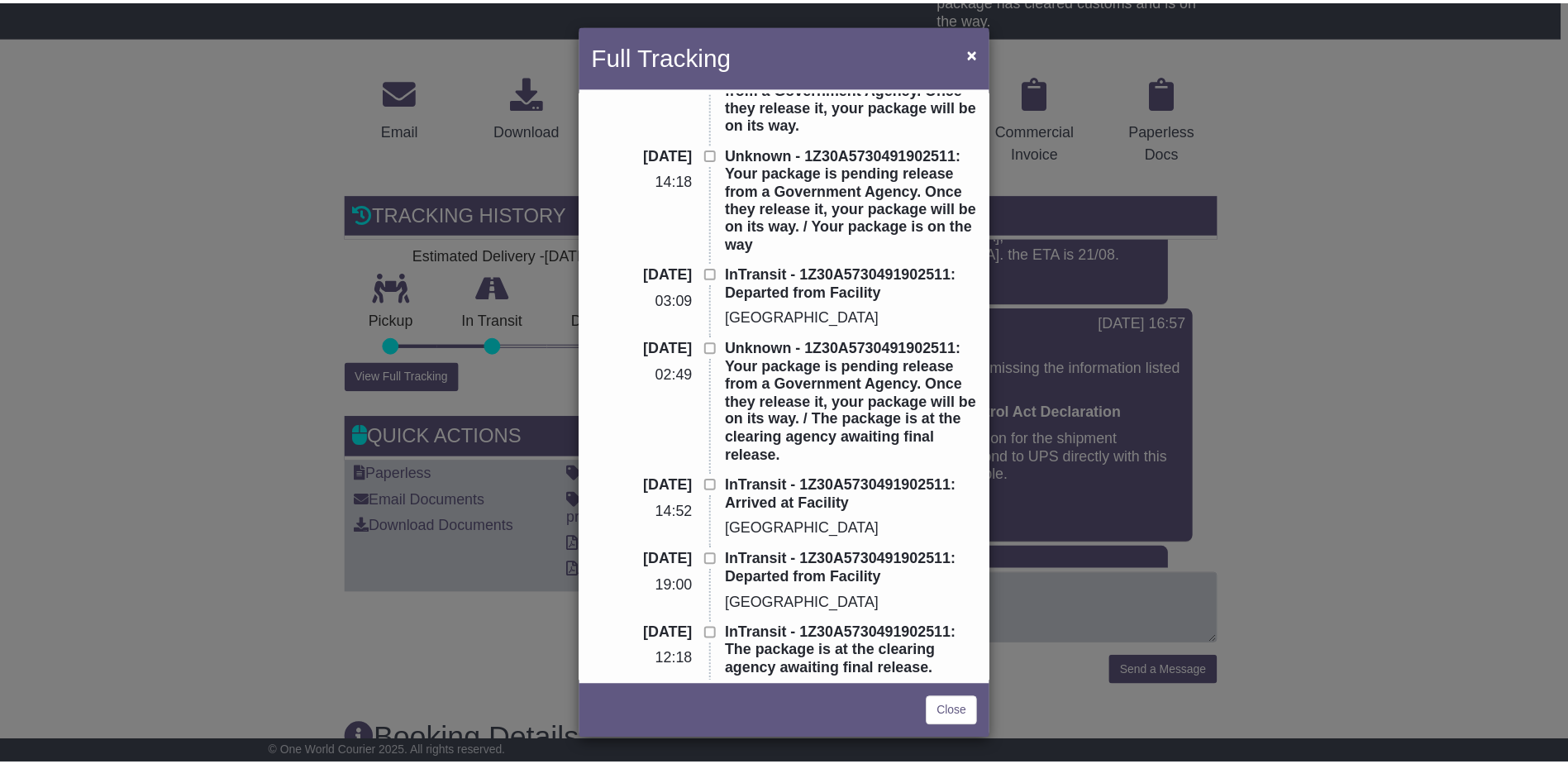
scroll to position [0, 0]
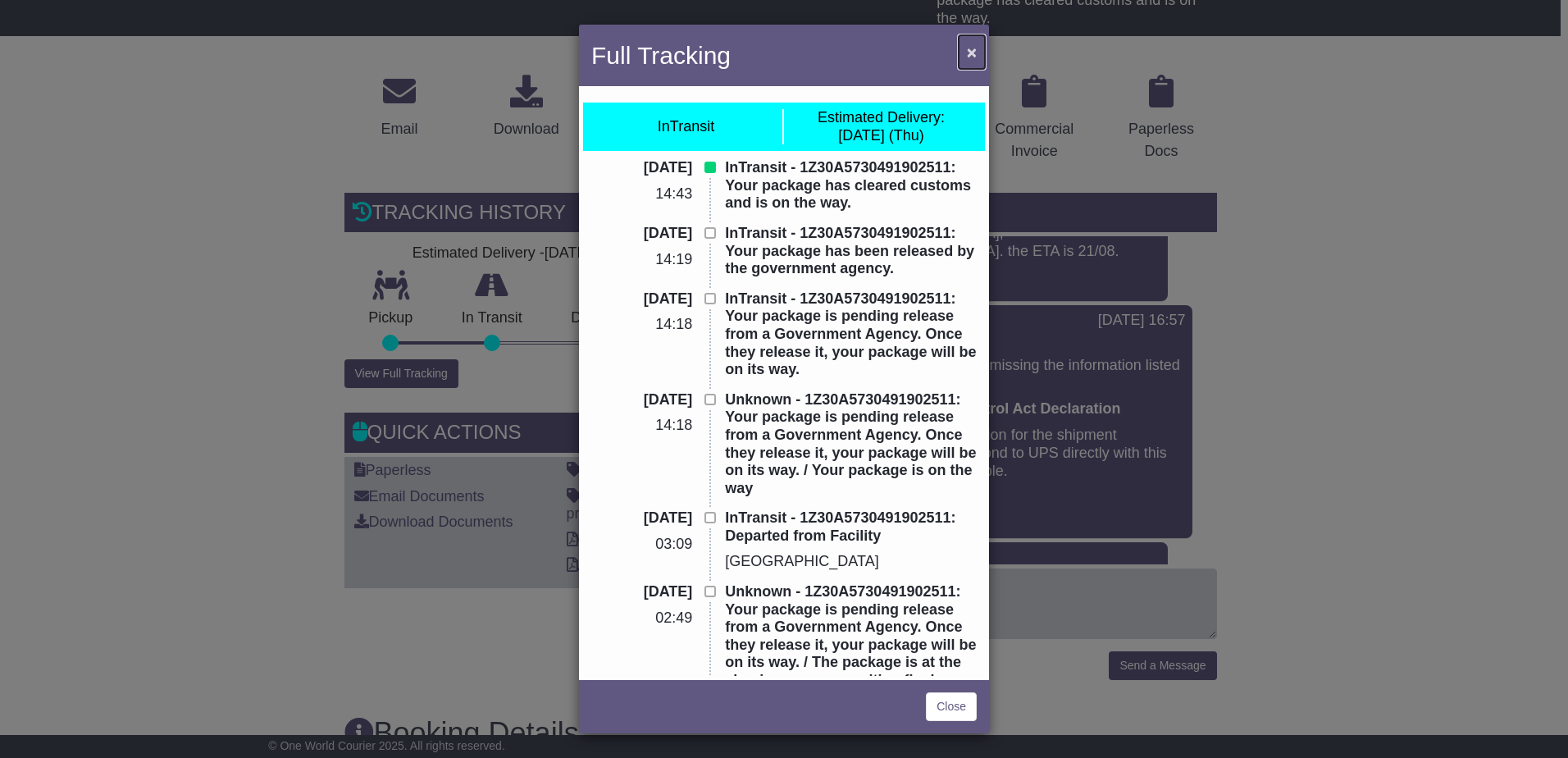
click at [974, 49] on span "×" at bounding box center [971, 52] width 10 height 19
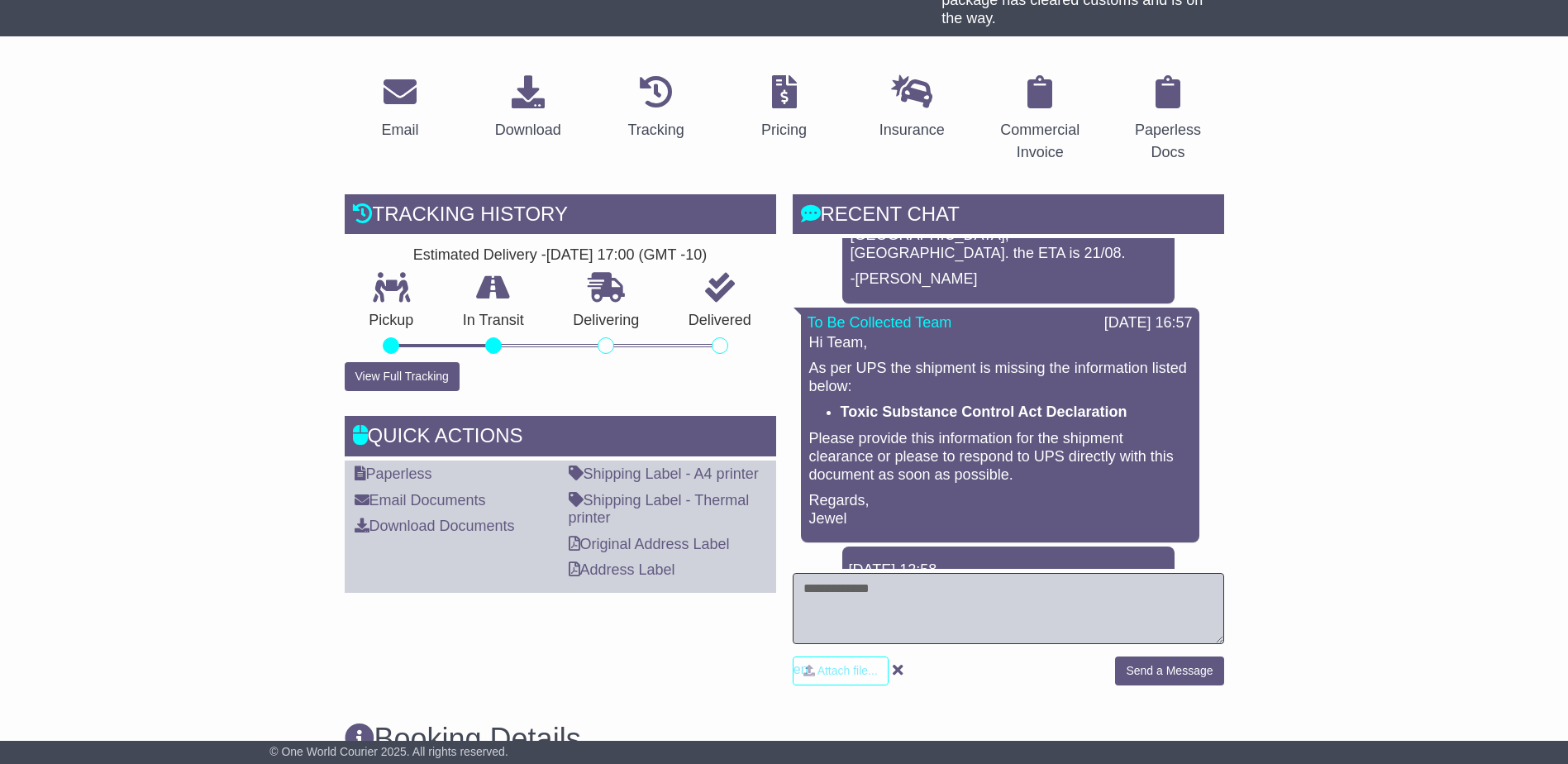
click at [1062, 610] on textarea at bounding box center [1009, 608] width 431 height 71
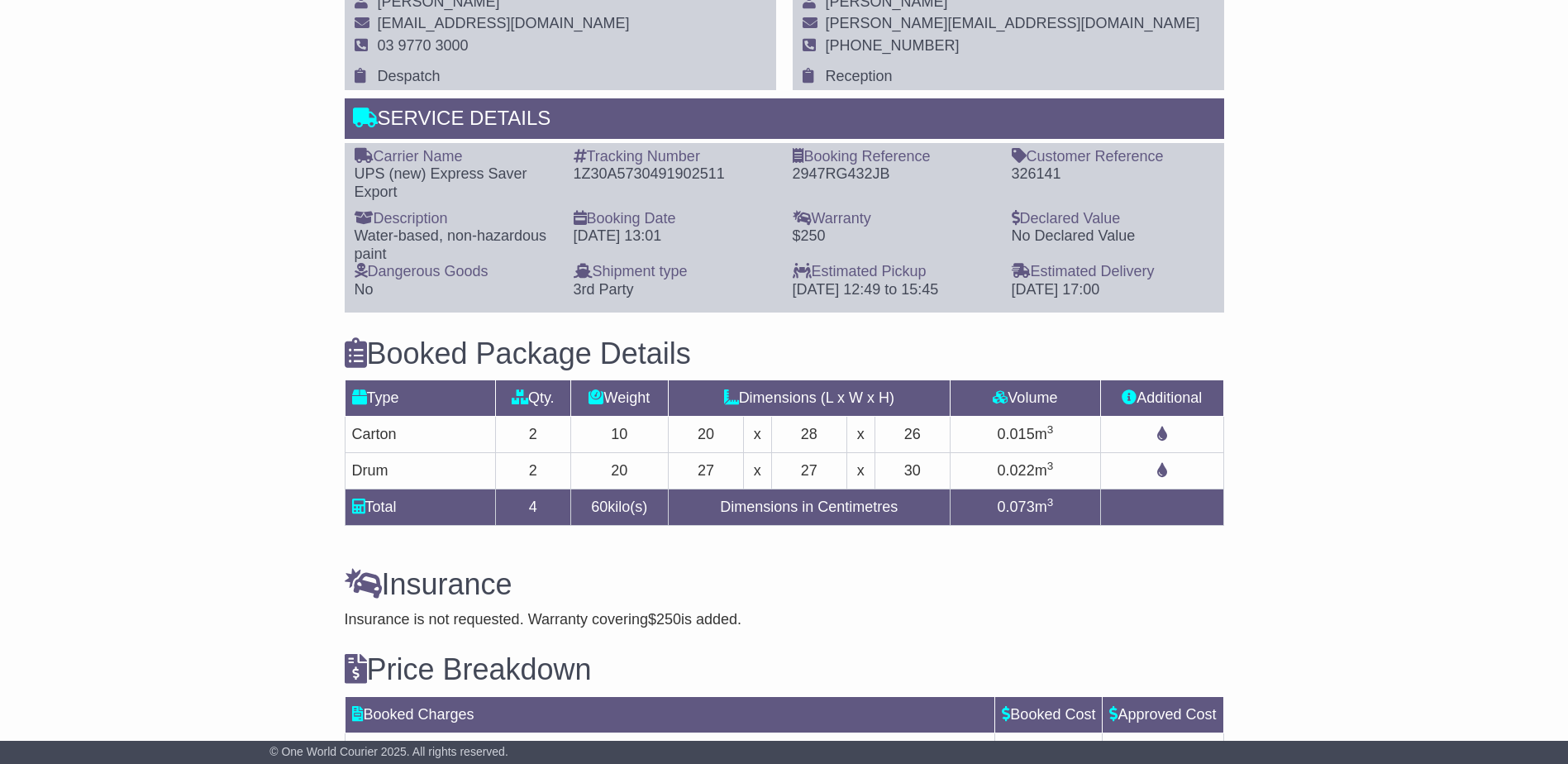
scroll to position [1240, 0]
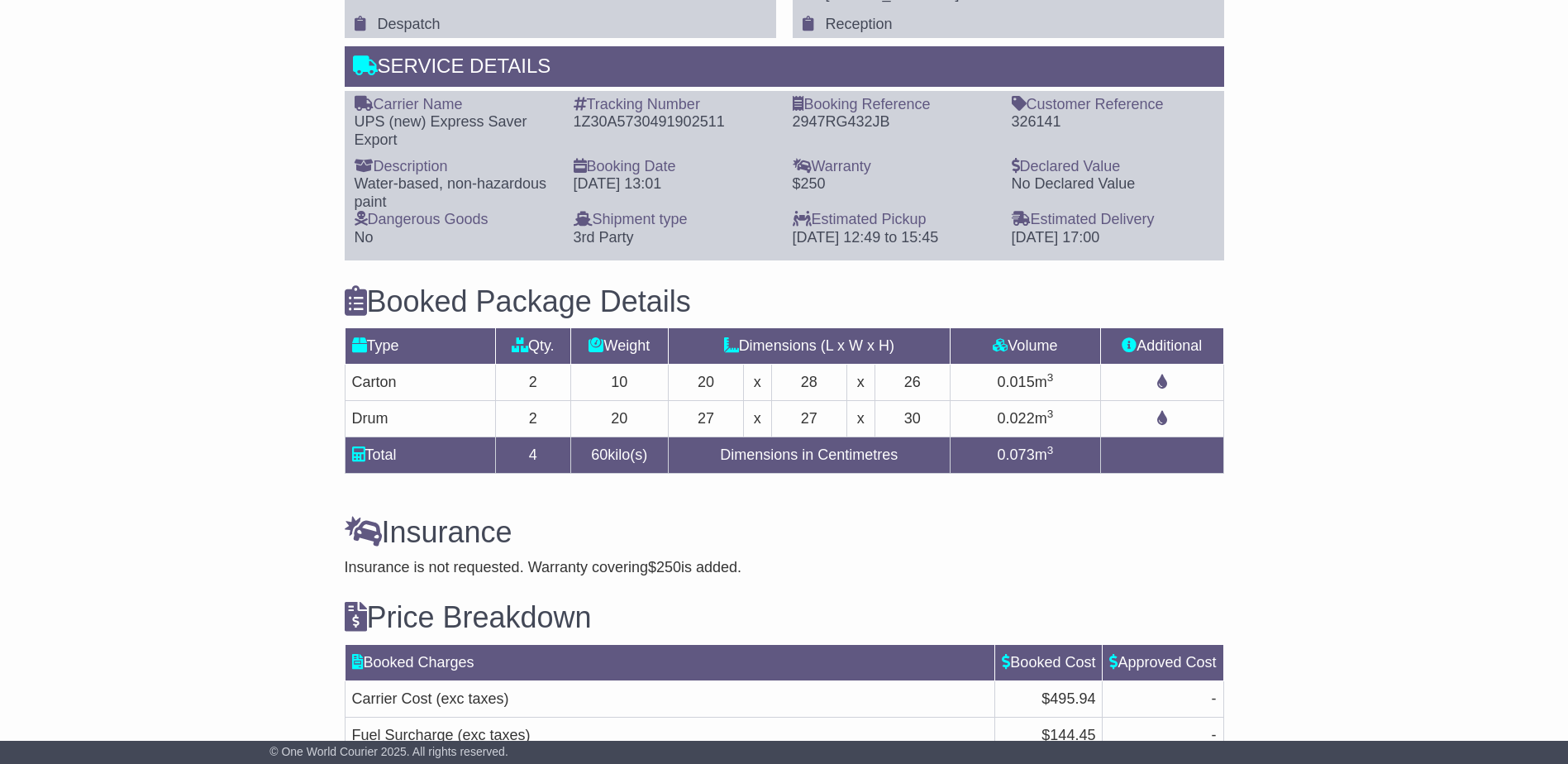
click at [663, 119] on div "1Z30A5730491902511" at bounding box center [675, 122] width 203 height 18
copy div "1Z30A5730491902511"
